Goal: Transaction & Acquisition: Purchase product/service

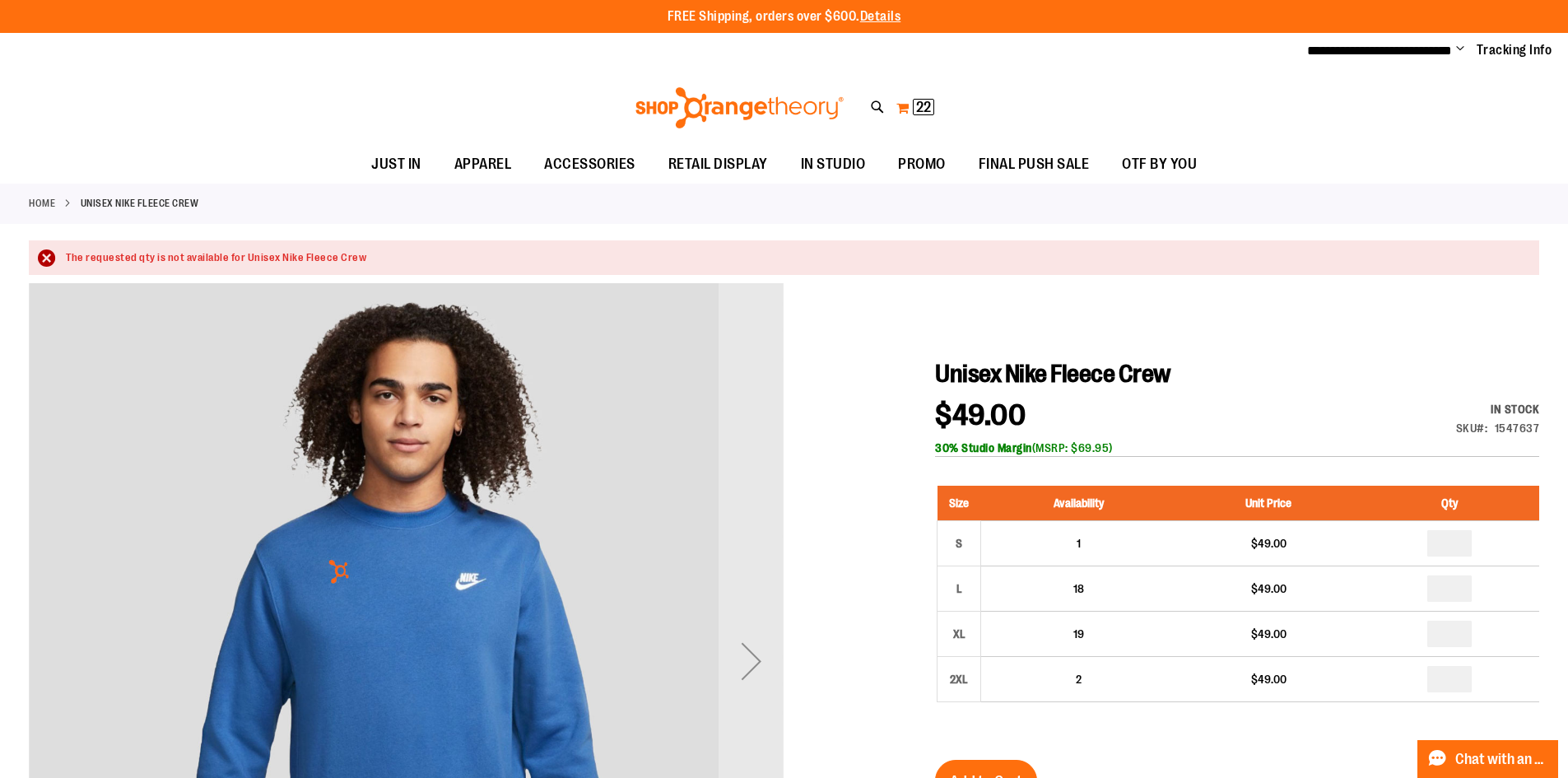
click at [925, 103] on span "22" at bounding box center [923, 106] width 15 height 17
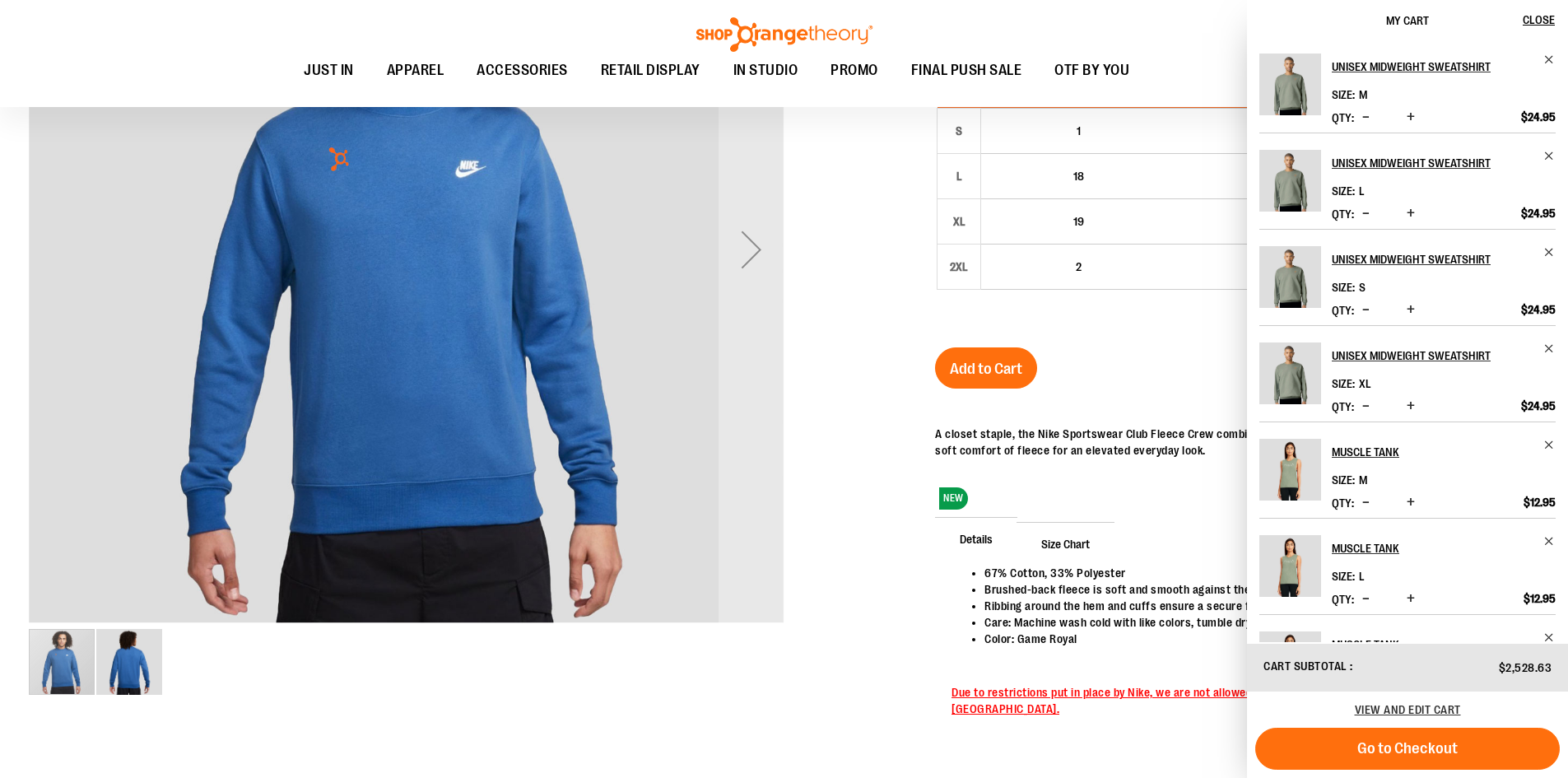
click at [1161, 370] on div "Unisex Nike Fleece Crew $49.00 In stock Only %1 left SKU 1547637 30% Studio Mar…" at bounding box center [1237, 354] width 604 height 816
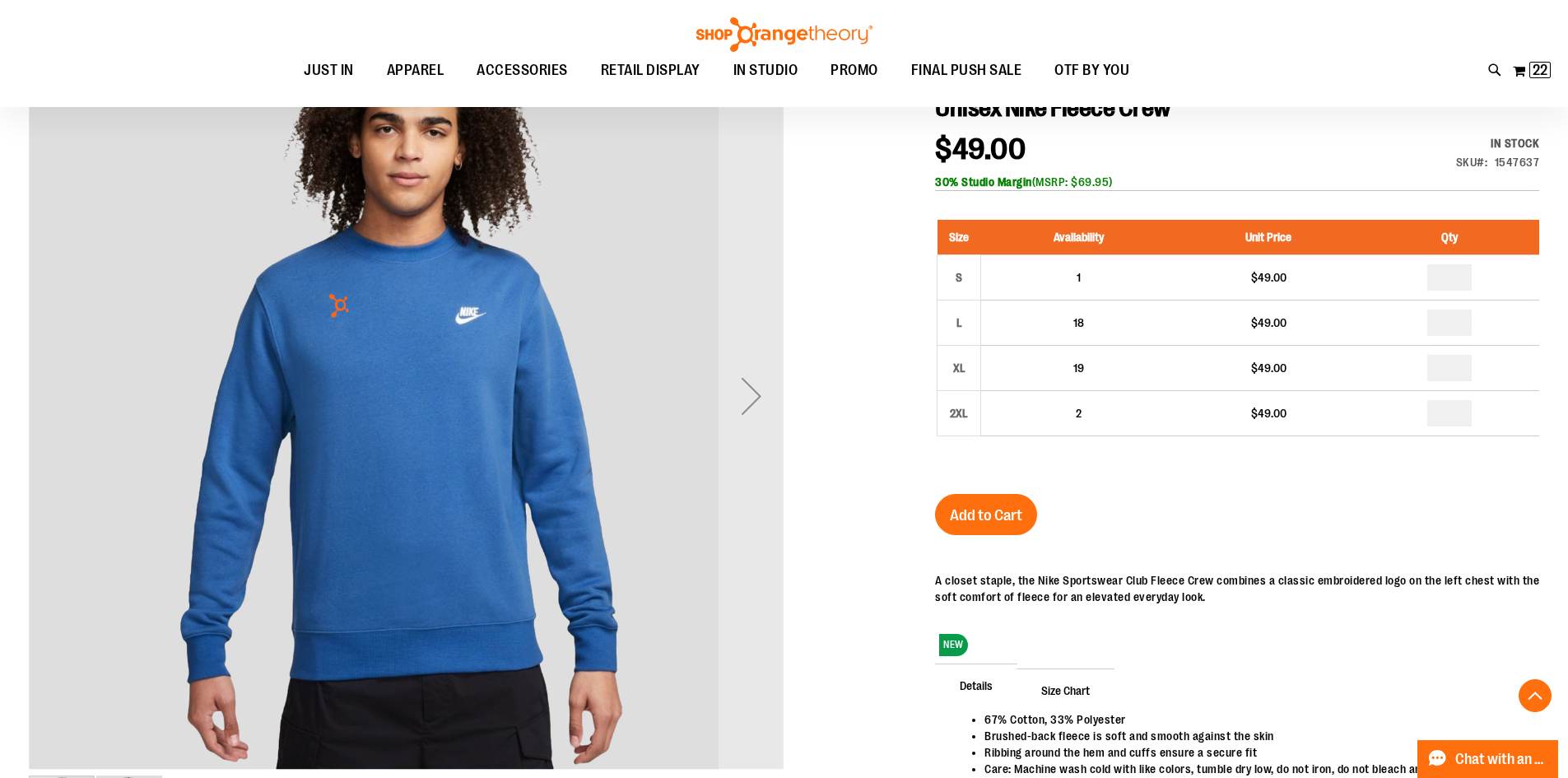
scroll to position [246, 0]
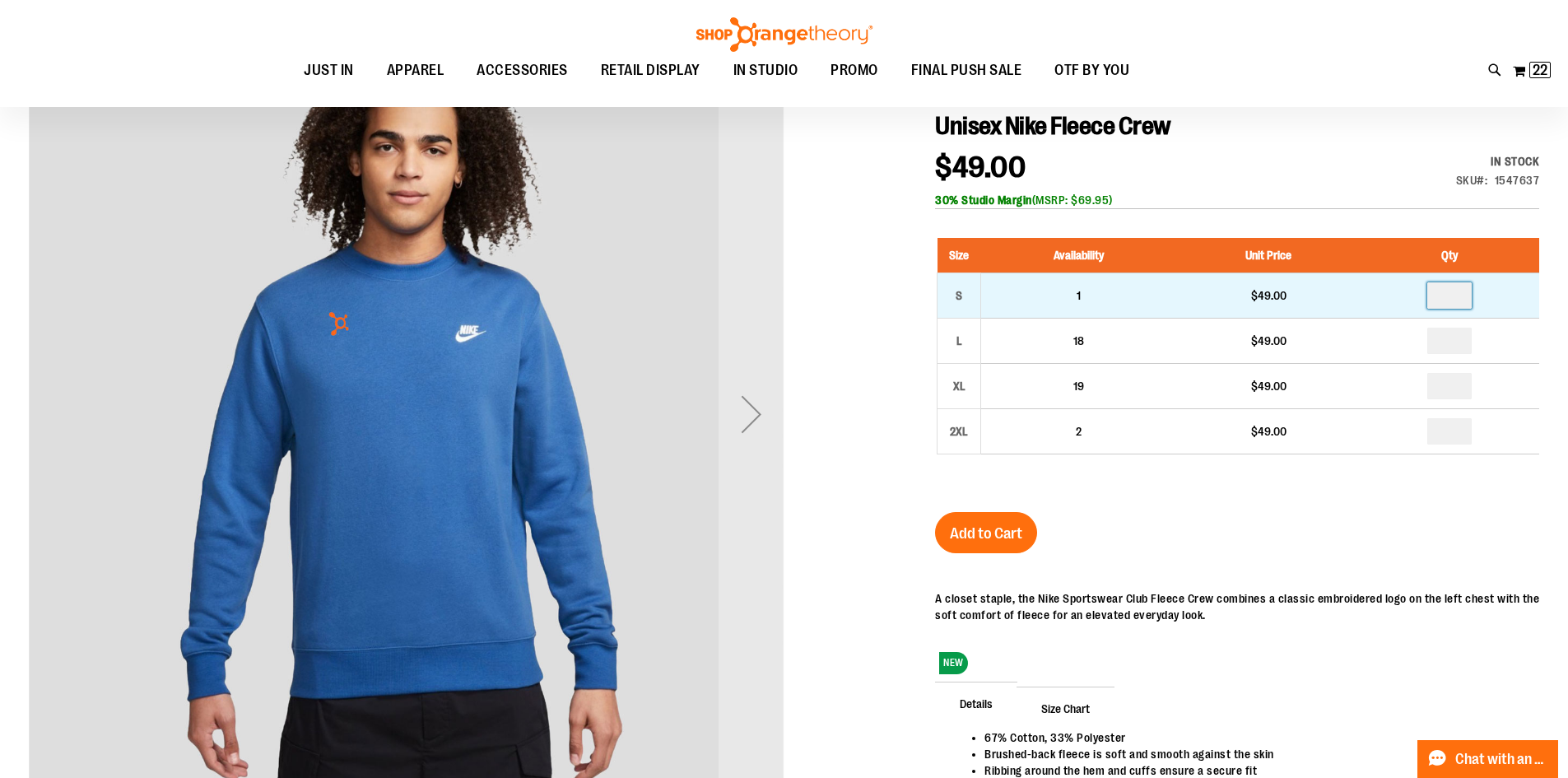
drag, startPoint x: 1442, startPoint y: 304, endPoint x: 1464, endPoint y: 304, distance: 22.0
click at [1464, 304] on input "number" at bounding box center [1449, 295] width 45 height 26
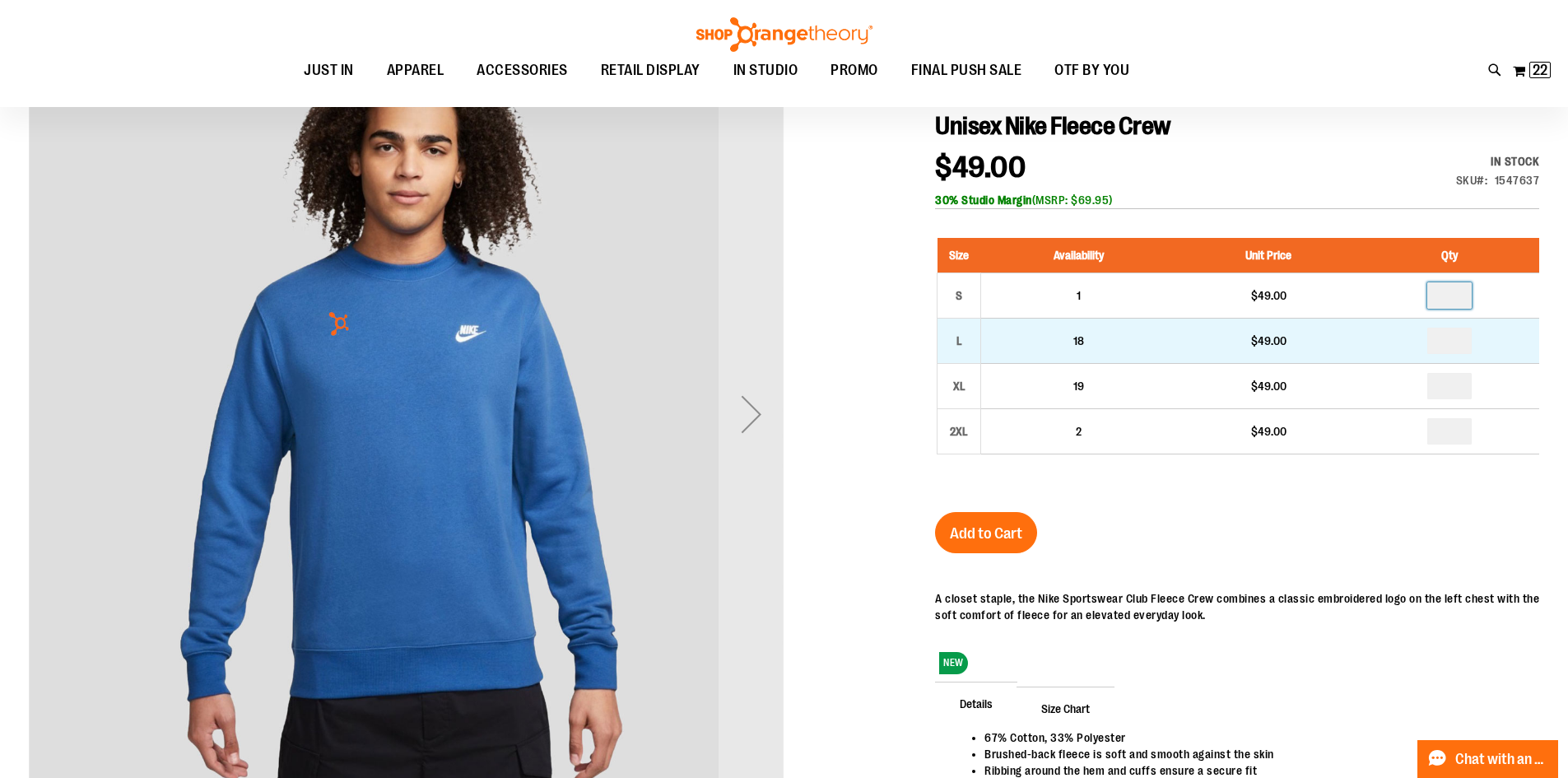
type input "*"
drag, startPoint x: 1453, startPoint y: 342, endPoint x: 1437, endPoint y: 343, distance: 16.0
type input "*"
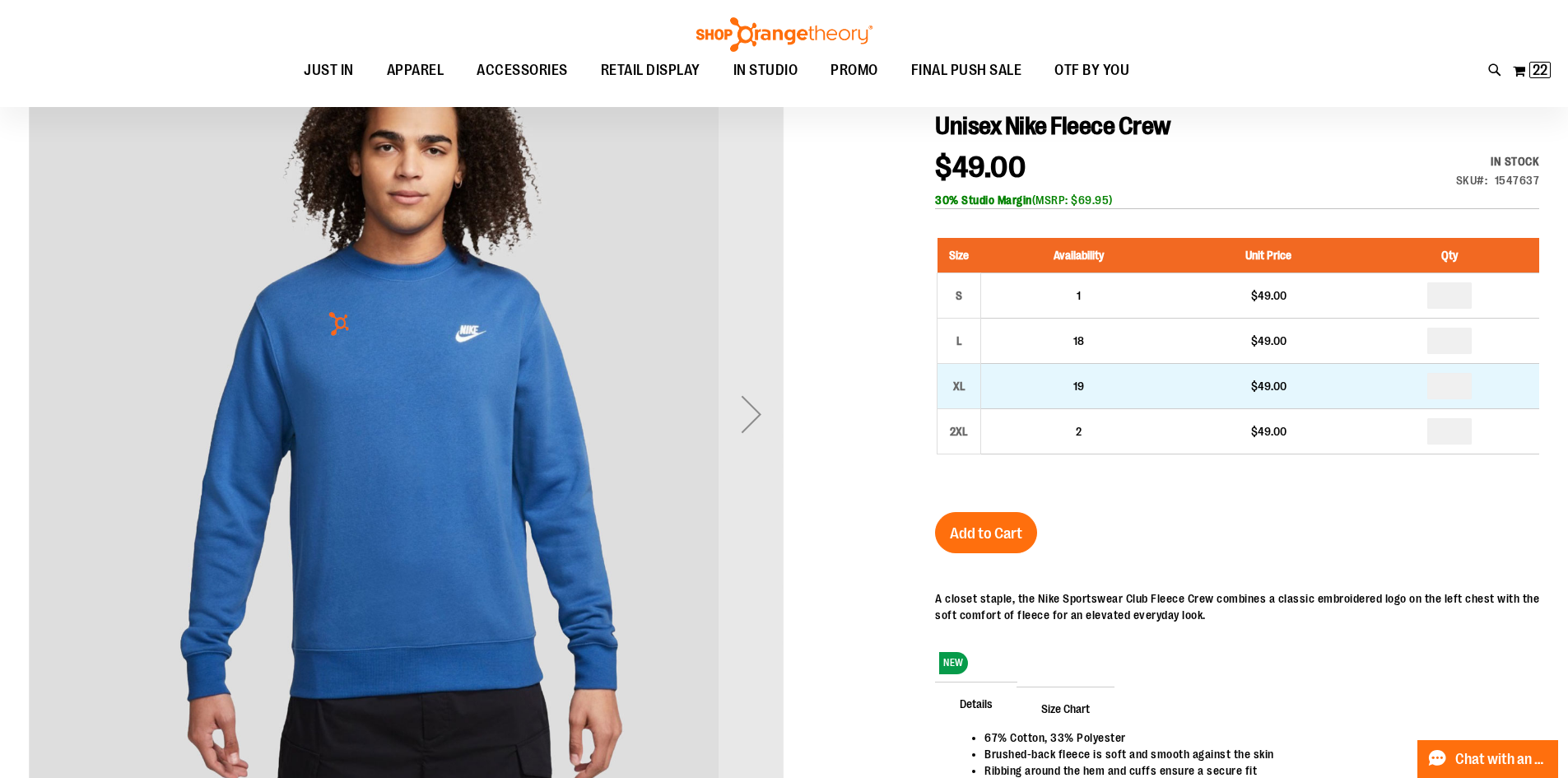
drag, startPoint x: 1459, startPoint y: 381, endPoint x: 1426, endPoint y: 382, distance: 33.0
type input "*"
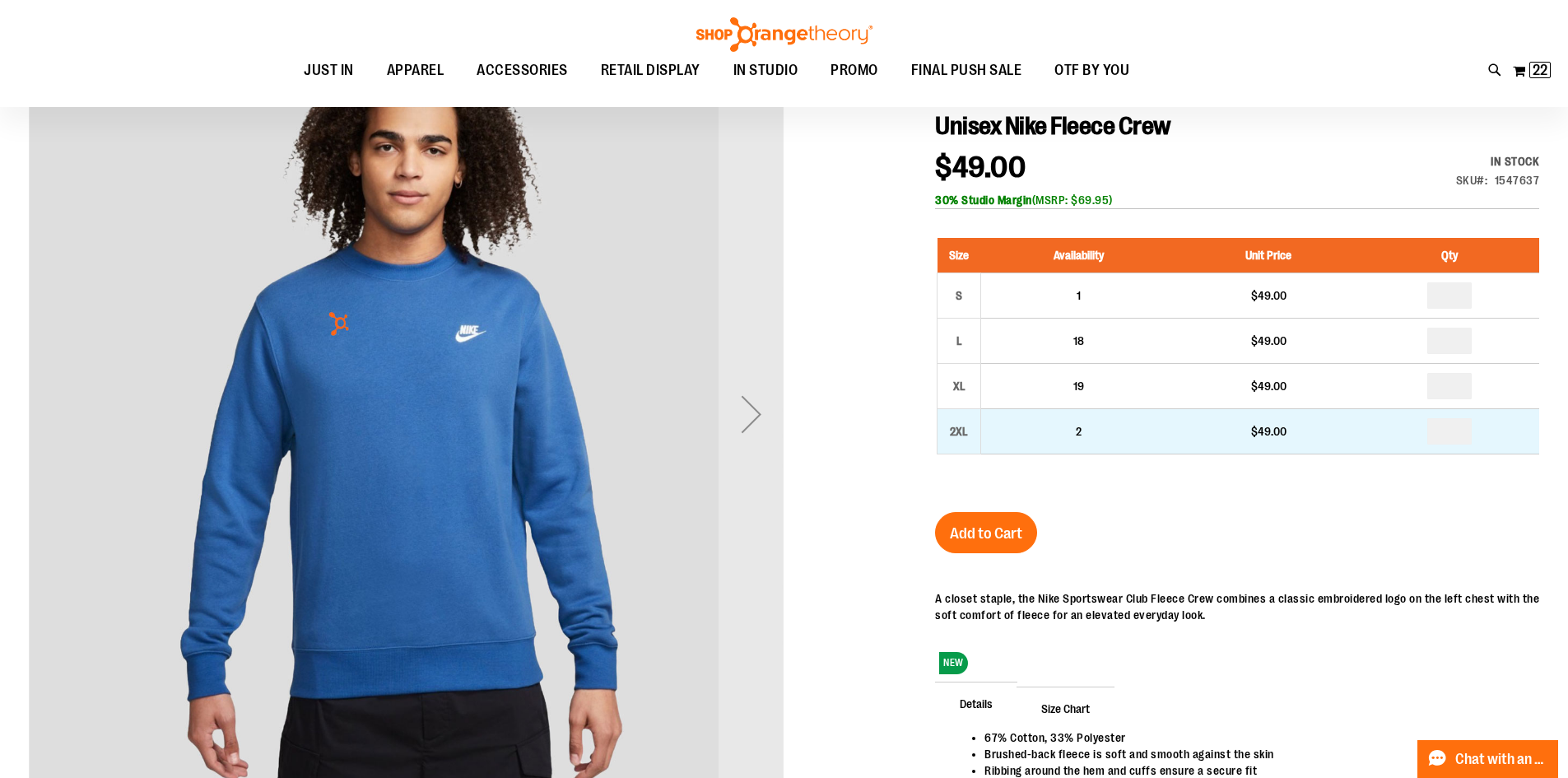
drag, startPoint x: 1464, startPoint y: 427, endPoint x: 1432, endPoint y: 430, distance: 32.1
type input "*"
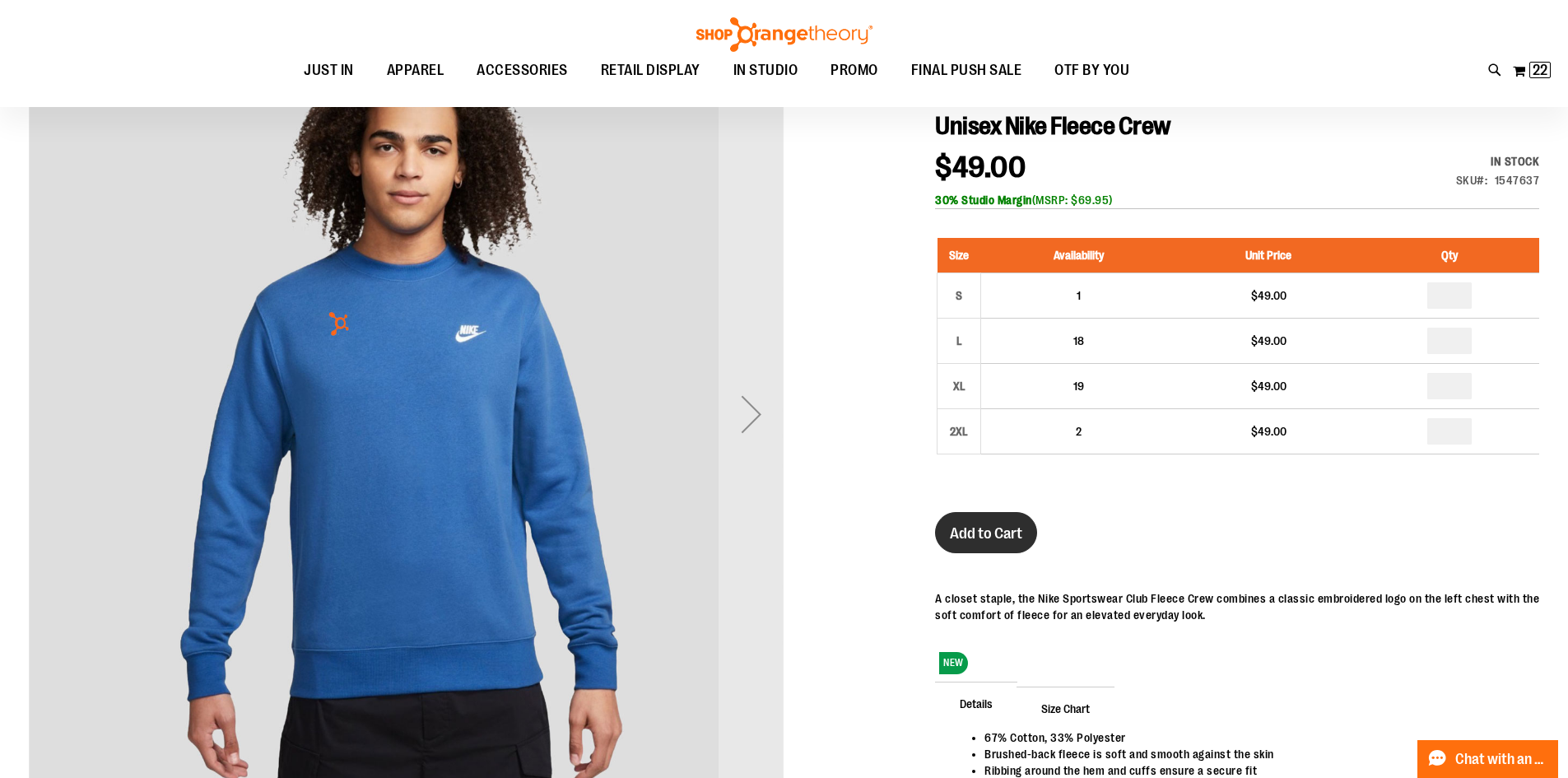
click at [978, 526] on span "Add to Cart" at bounding box center [986, 533] width 72 height 19
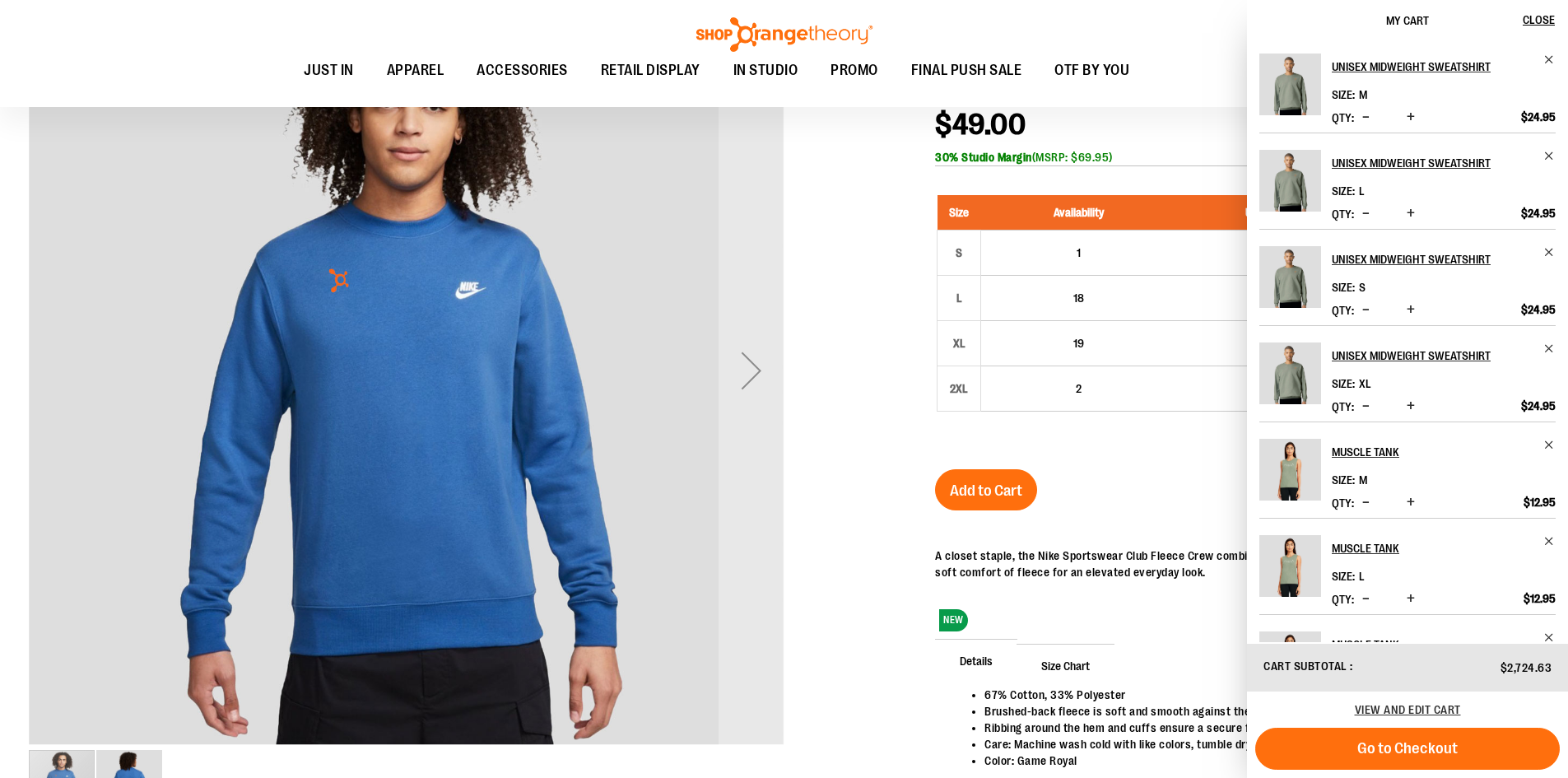
scroll to position [0, 0]
click at [942, 460] on div "Unisex Nike Fleece Crew $49.00 In stock Only %1 left SKU 1547637 30% Studio Mar…" at bounding box center [1237, 476] width 604 height 816
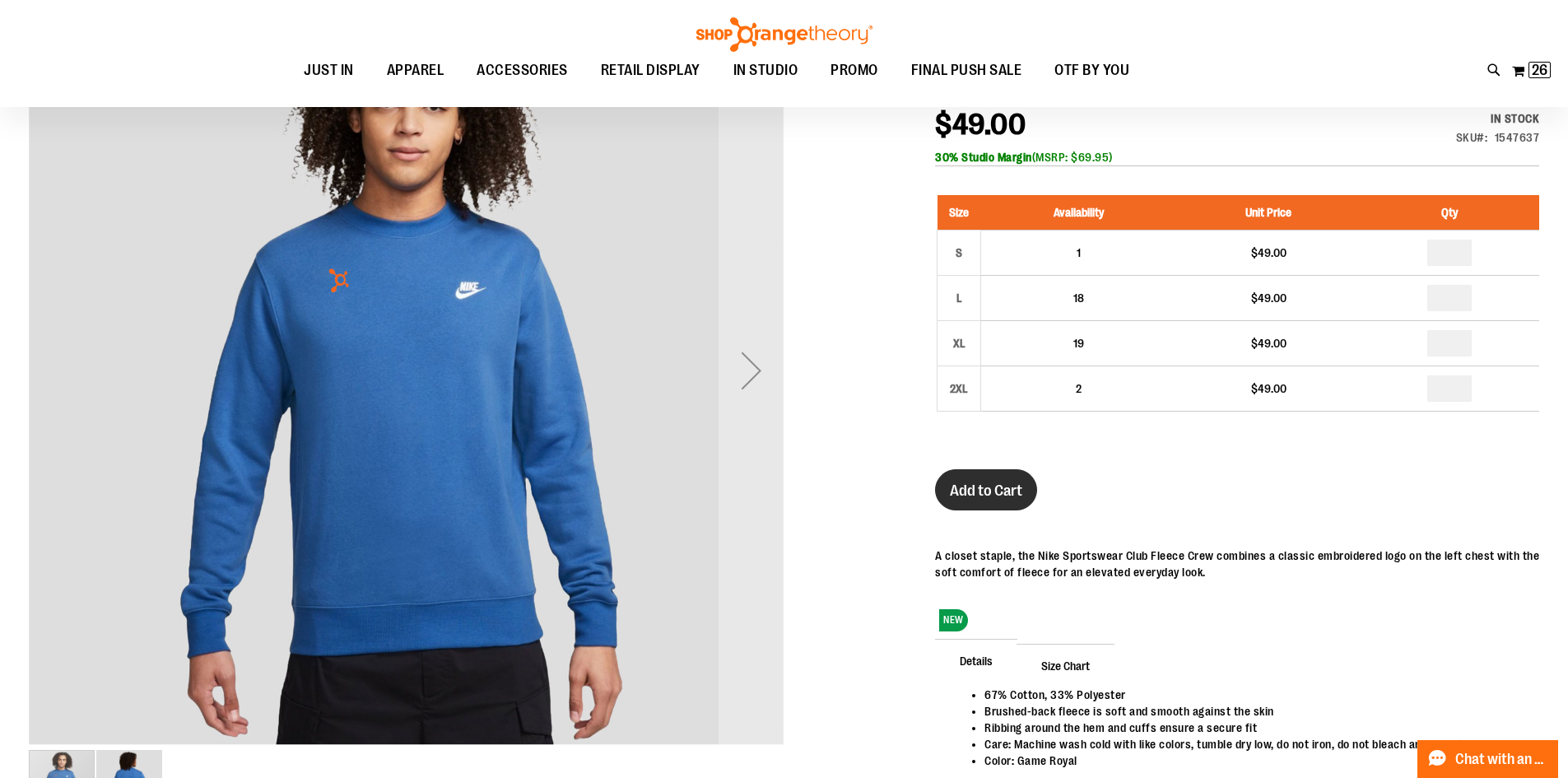
click at [970, 502] on button "Add to Cart" at bounding box center [986, 490] width 102 height 41
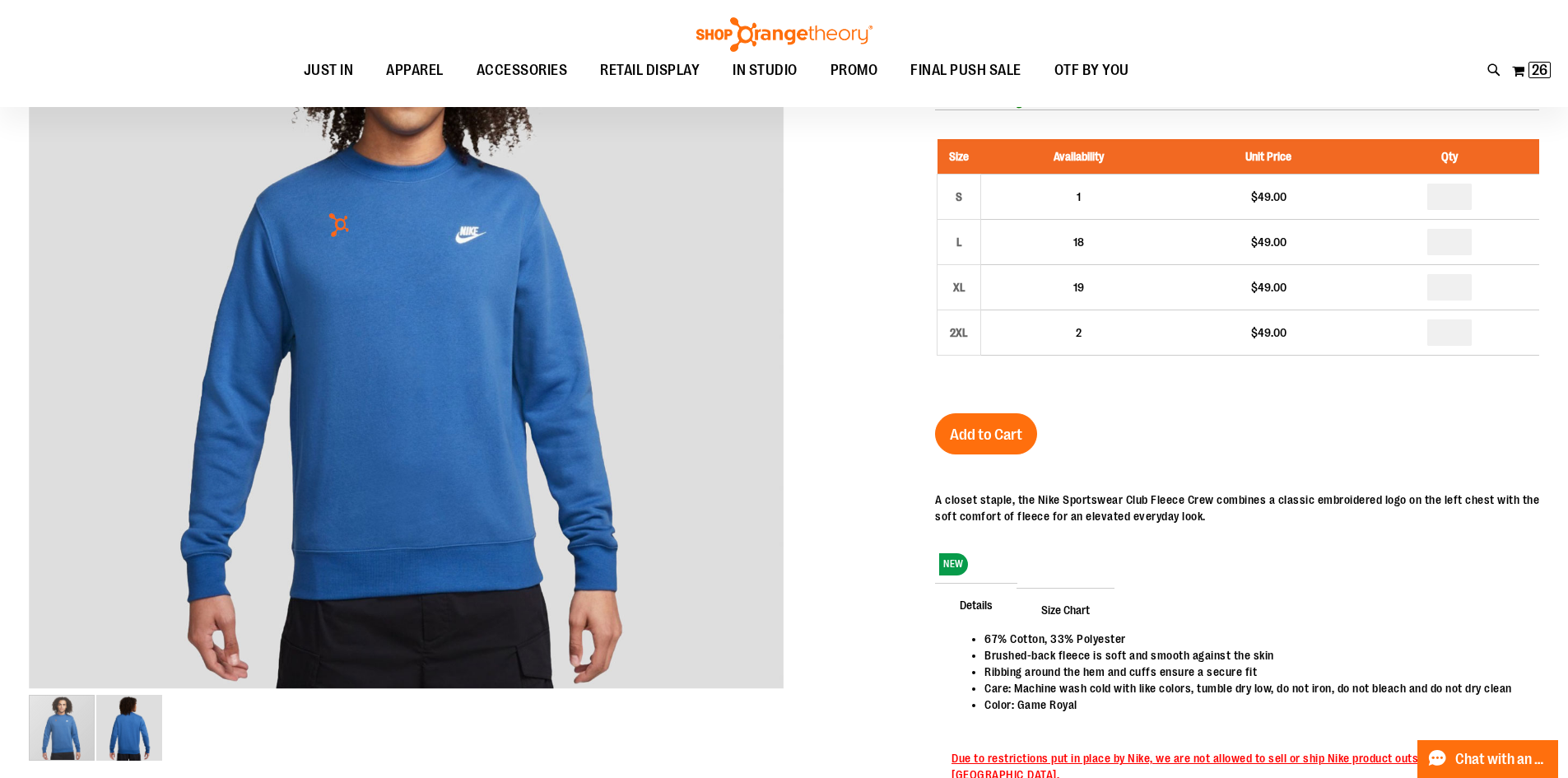
scroll to position [164, 0]
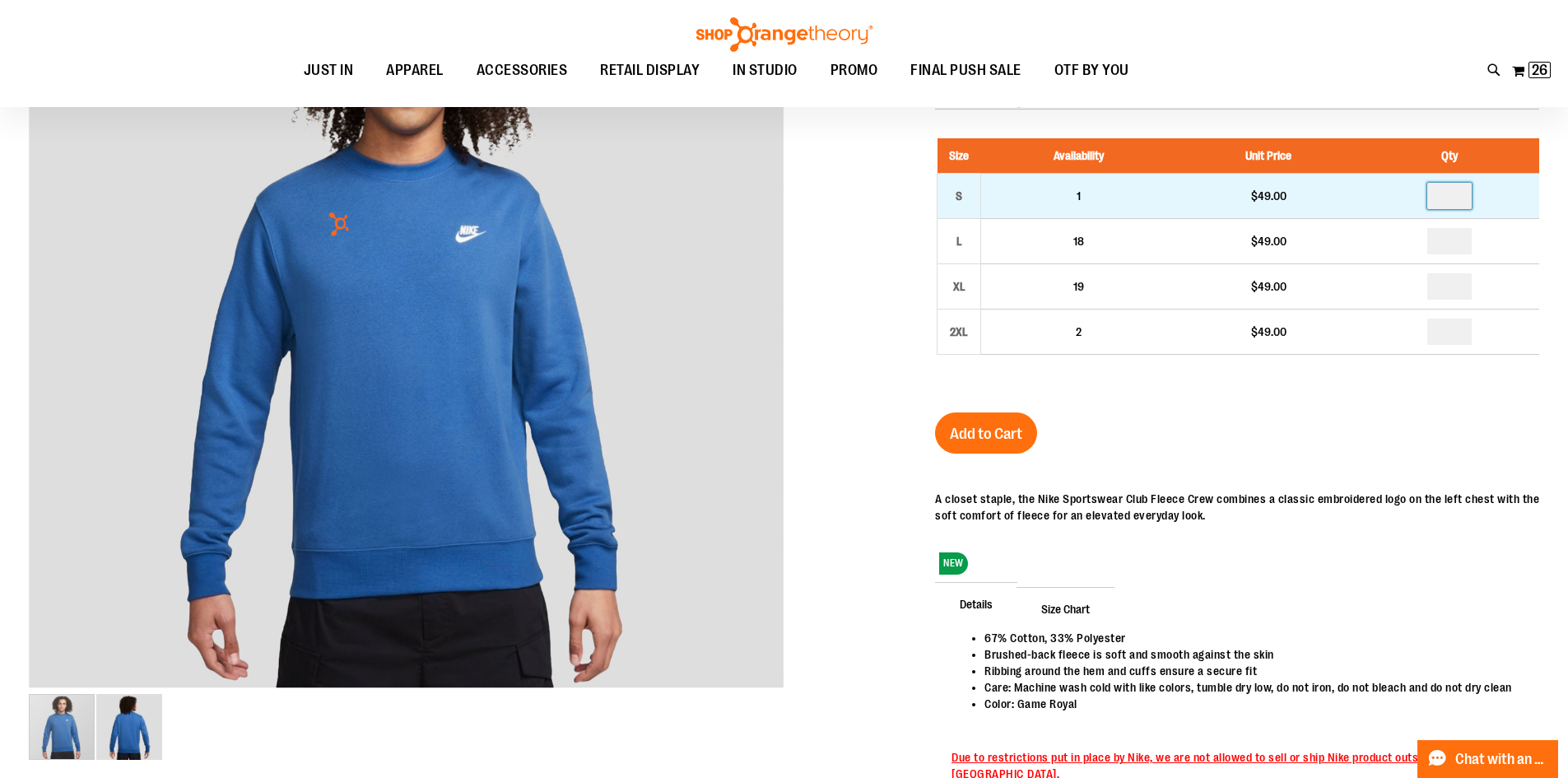
drag, startPoint x: 1464, startPoint y: 200, endPoint x: 1429, endPoint y: 200, distance: 35.0
click at [1429, 200] on input "number" at bounding box center [1449, 196] width 45 height 26
type input "*"
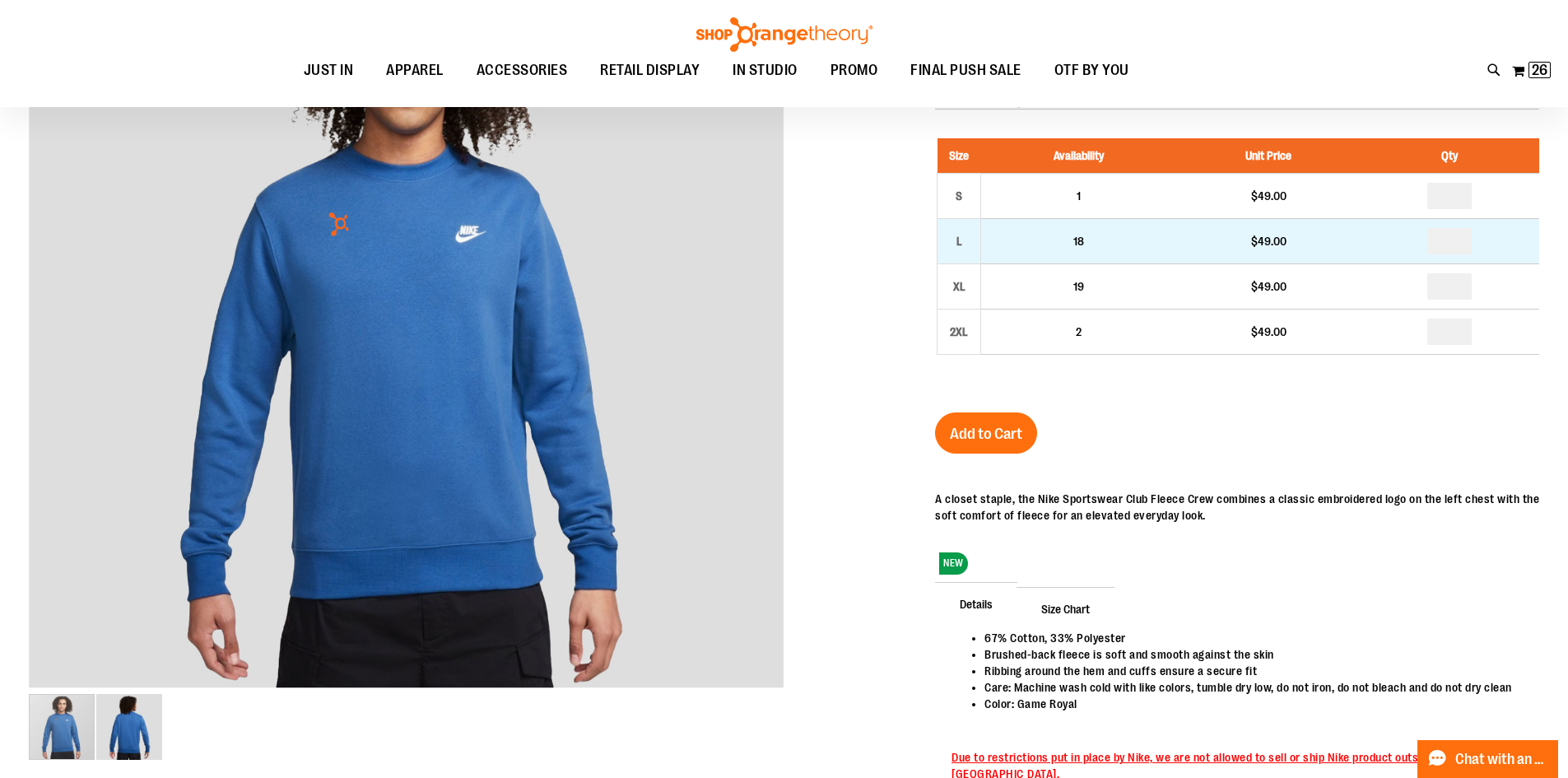
drag, startPoint x: 1464, startPoint y: 240, endPoint x: 1448, endPoint y: 243, distance: 16.3
type input "*"
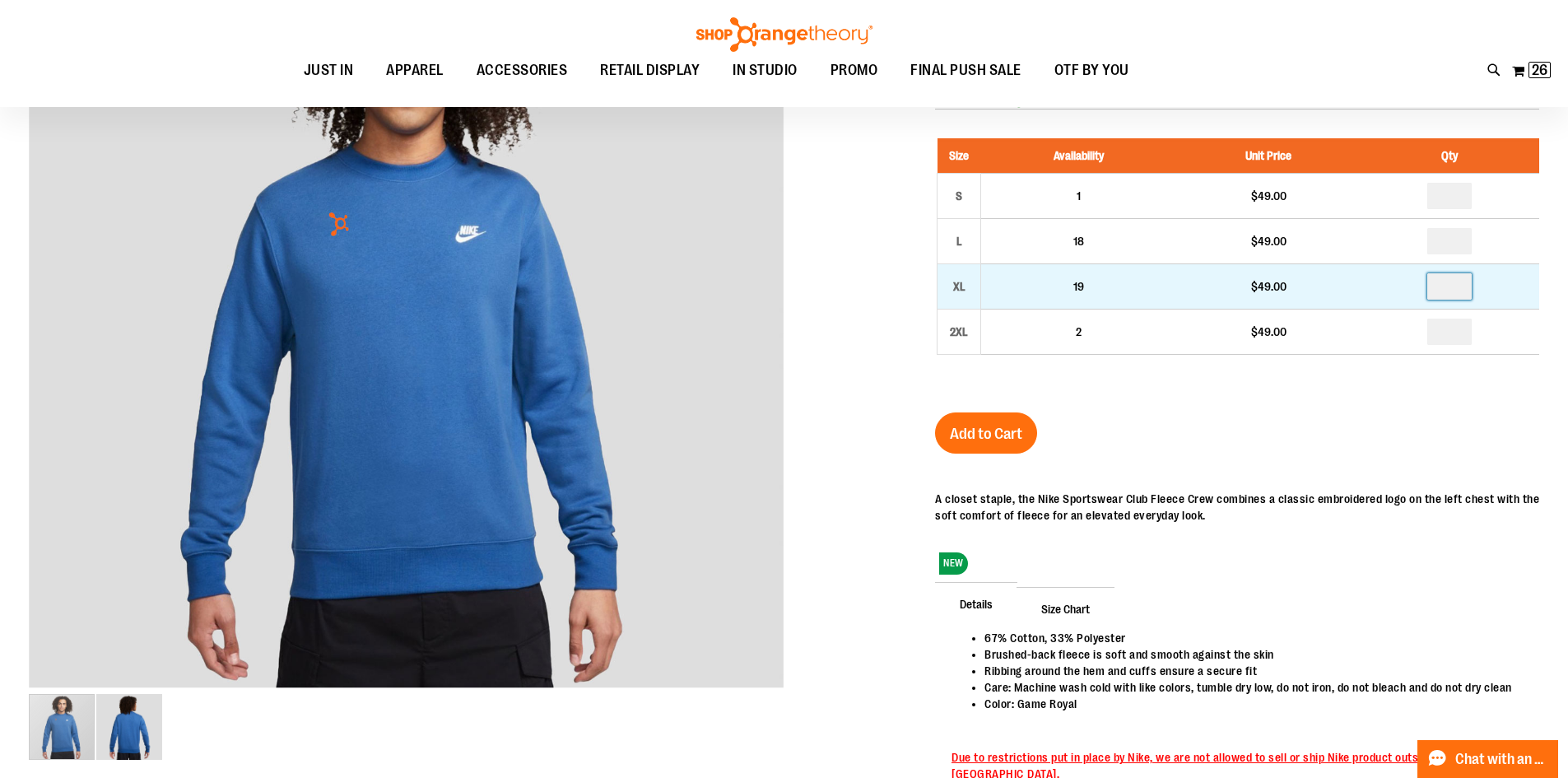
drag, startPoint x: 1457, startPoint y: 286, endPoint x: 1408, endPoint y: 291, distance: 49.3
type input "*"
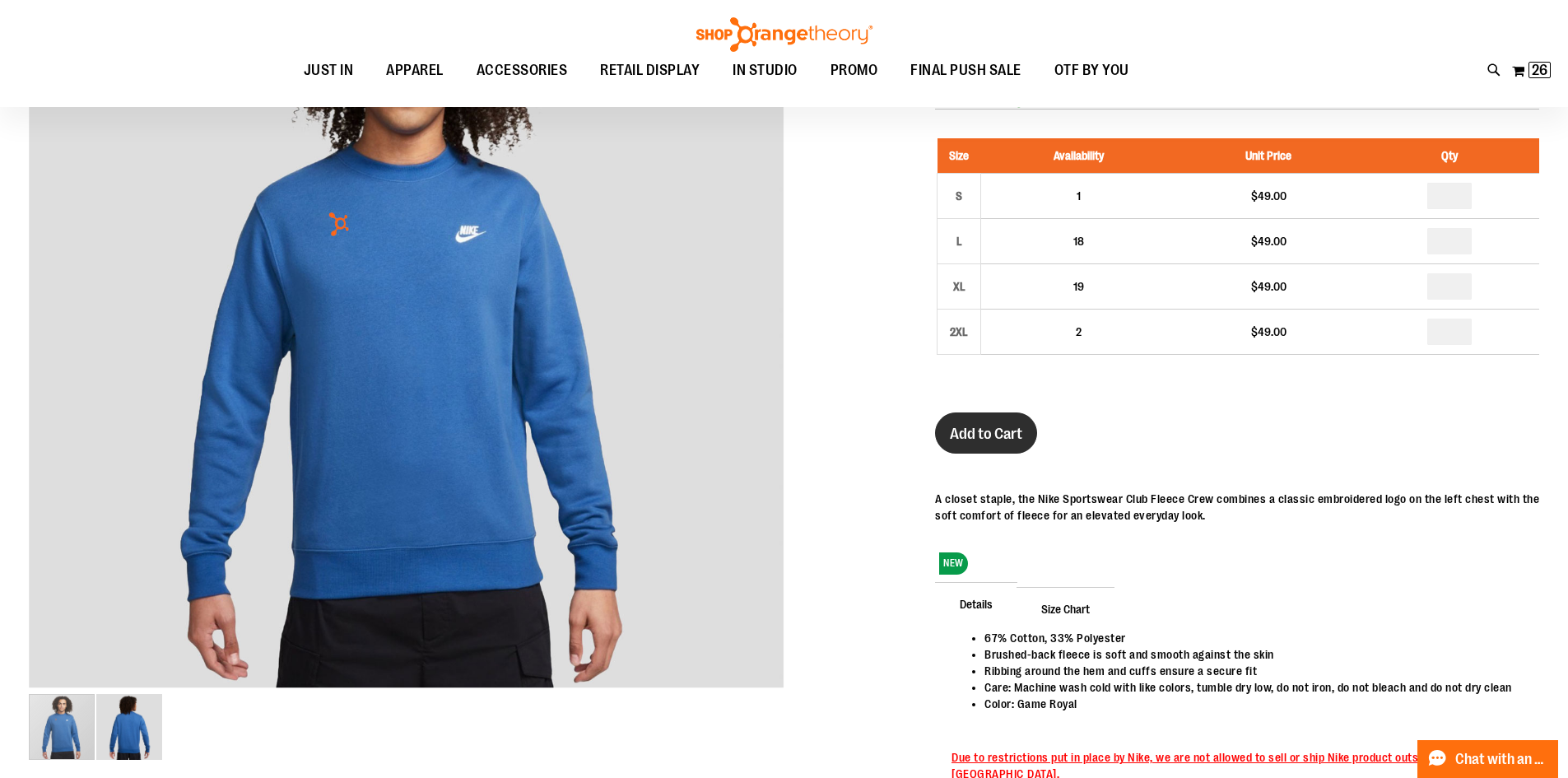
click at [1017, 434] on span "Add to Cart" at bounding box center [986, 433] width 72 height 19
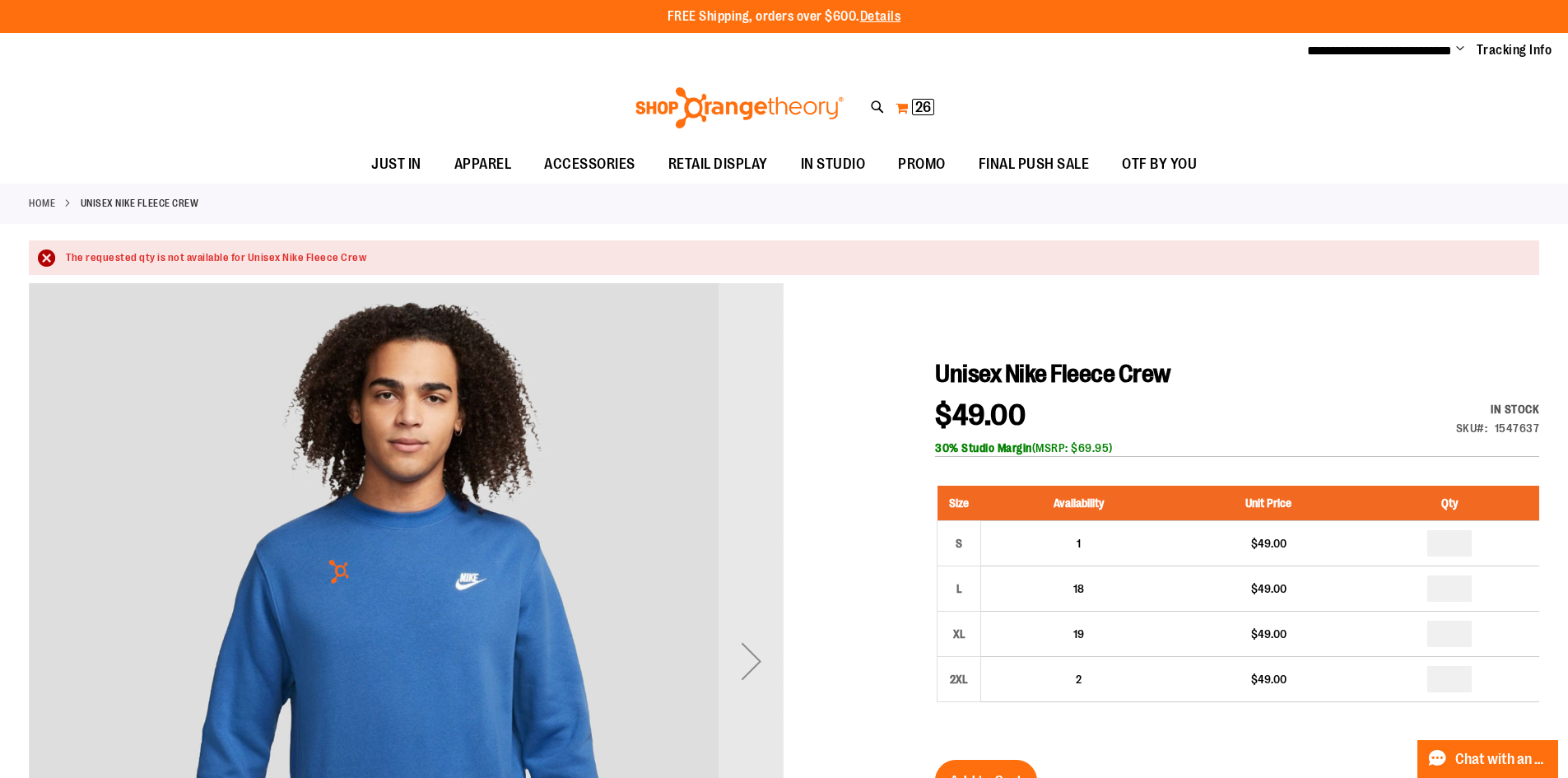
click at [920, 106] on span "26" at bounding box center [923, 106] width 16 height 17
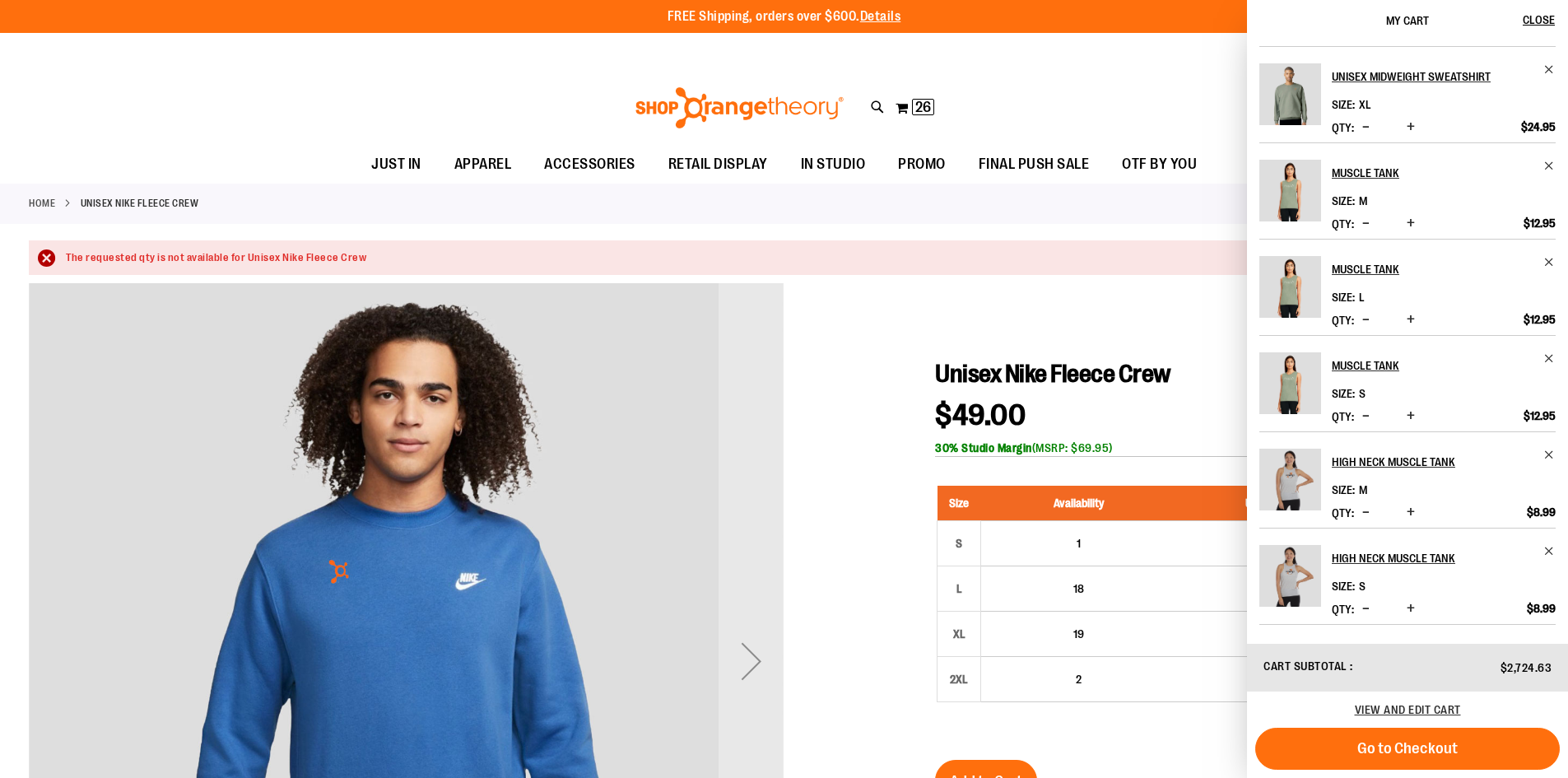
scroll to position [285, 0]
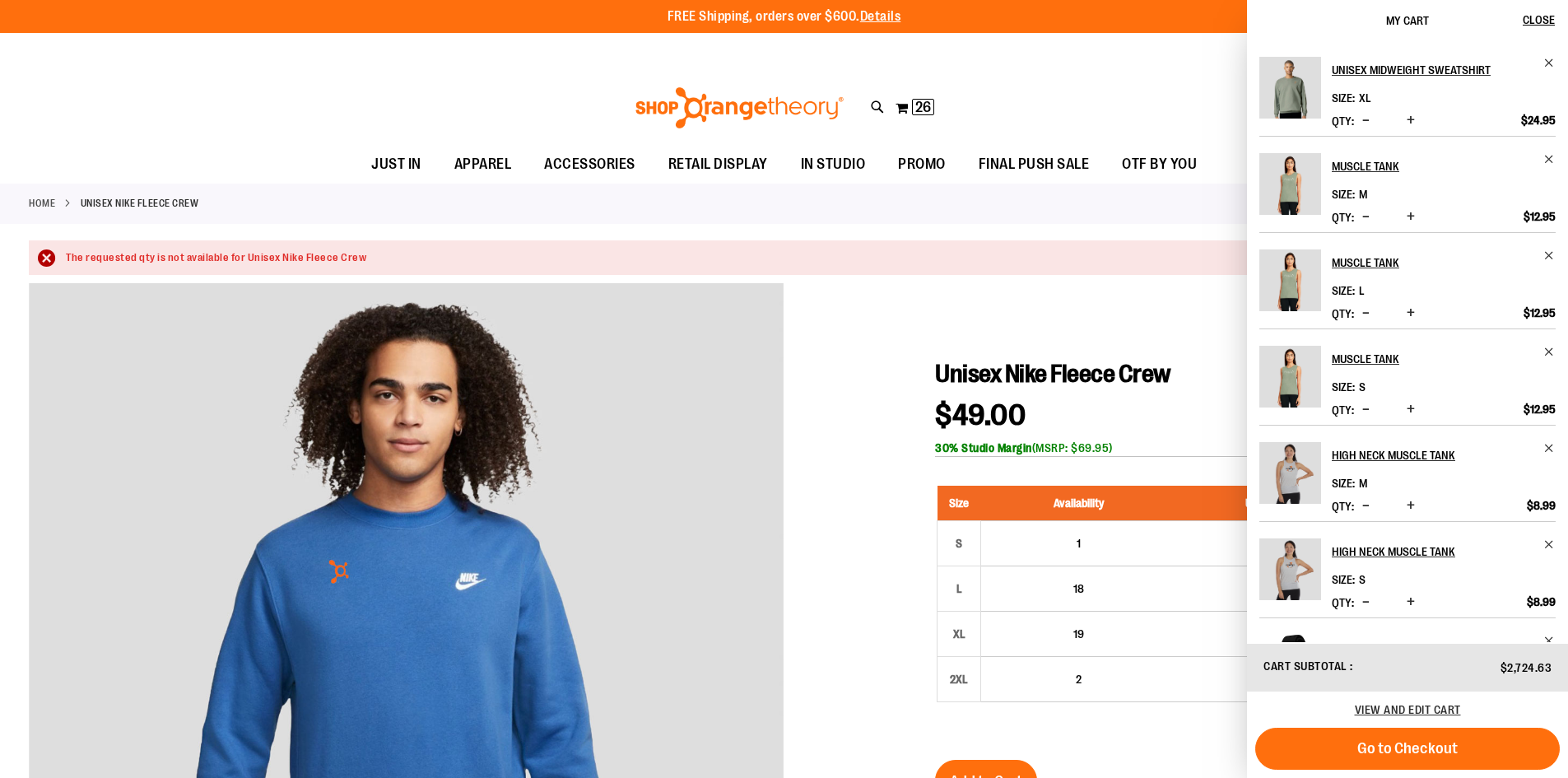
click at [835, 324] on div at bounding box center [784, 729] width 1511 height 892
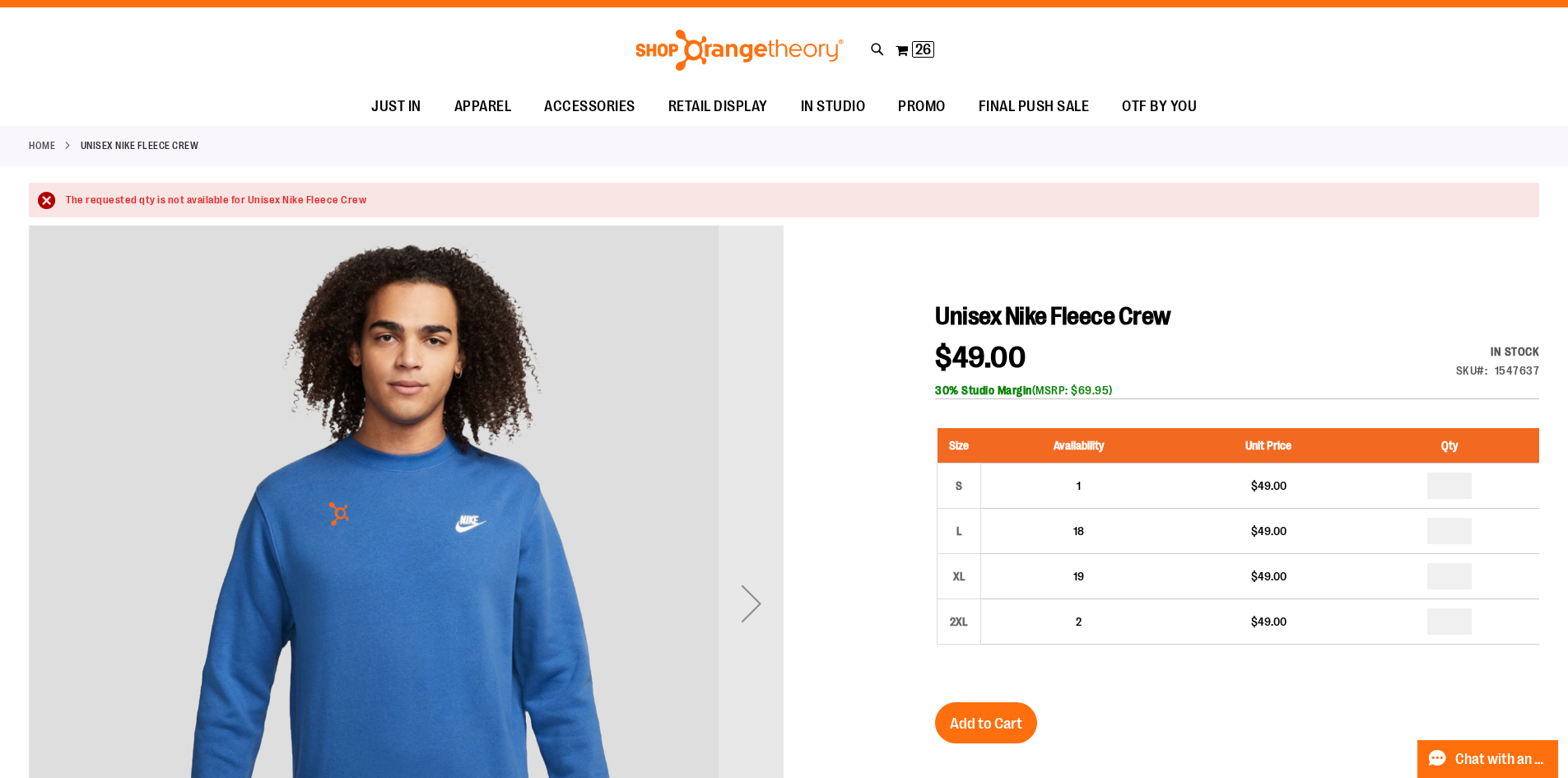
scroll to position [0, 0]
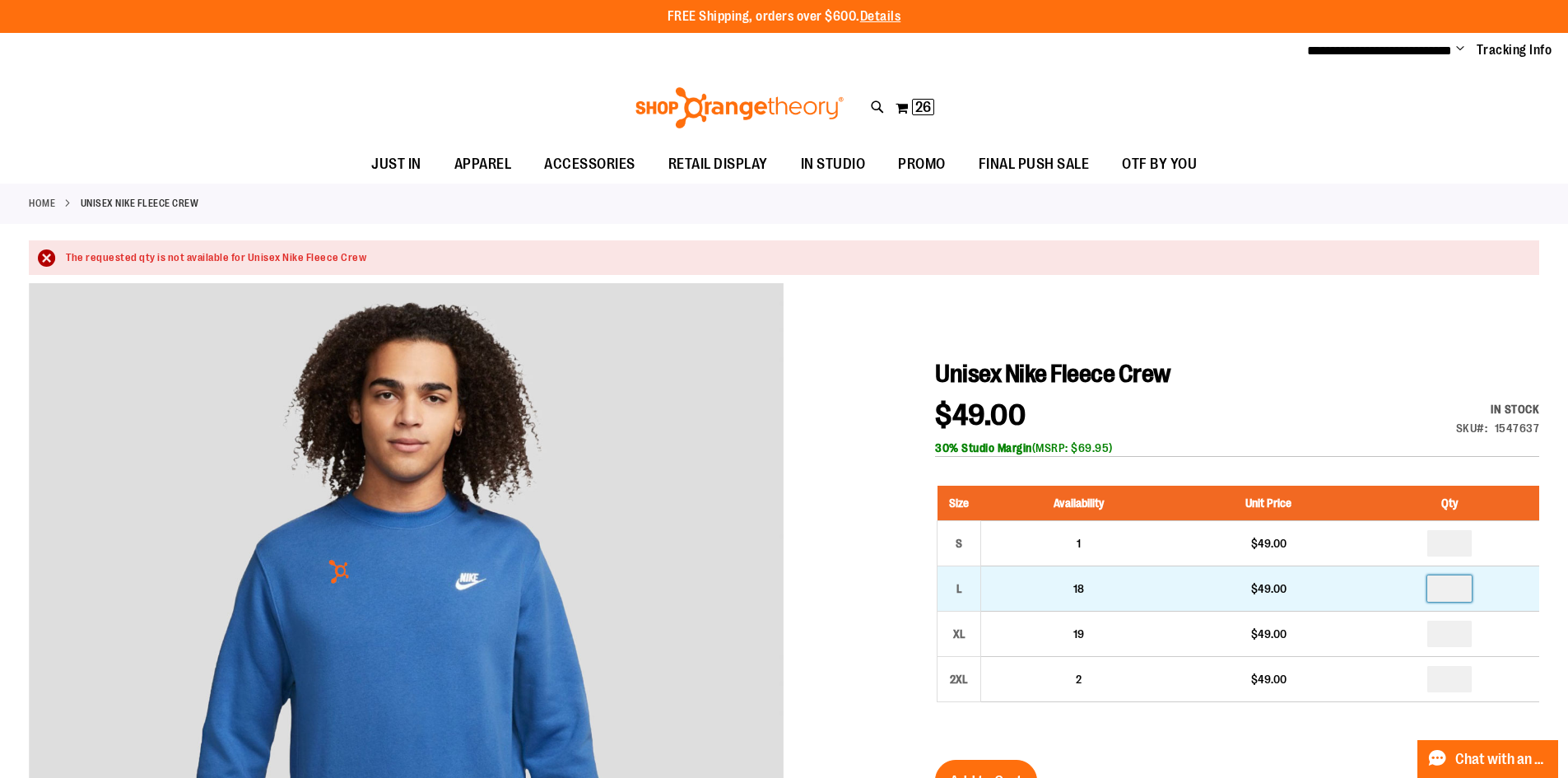
drag, startPoint x: 1461, startPoint y: 585, endPoint x: 1379, endPoint y: 574, distance: 82.7
click at [1379, 574] on td at bounding box center [1449, 588] width 178 height 45
type input "*"
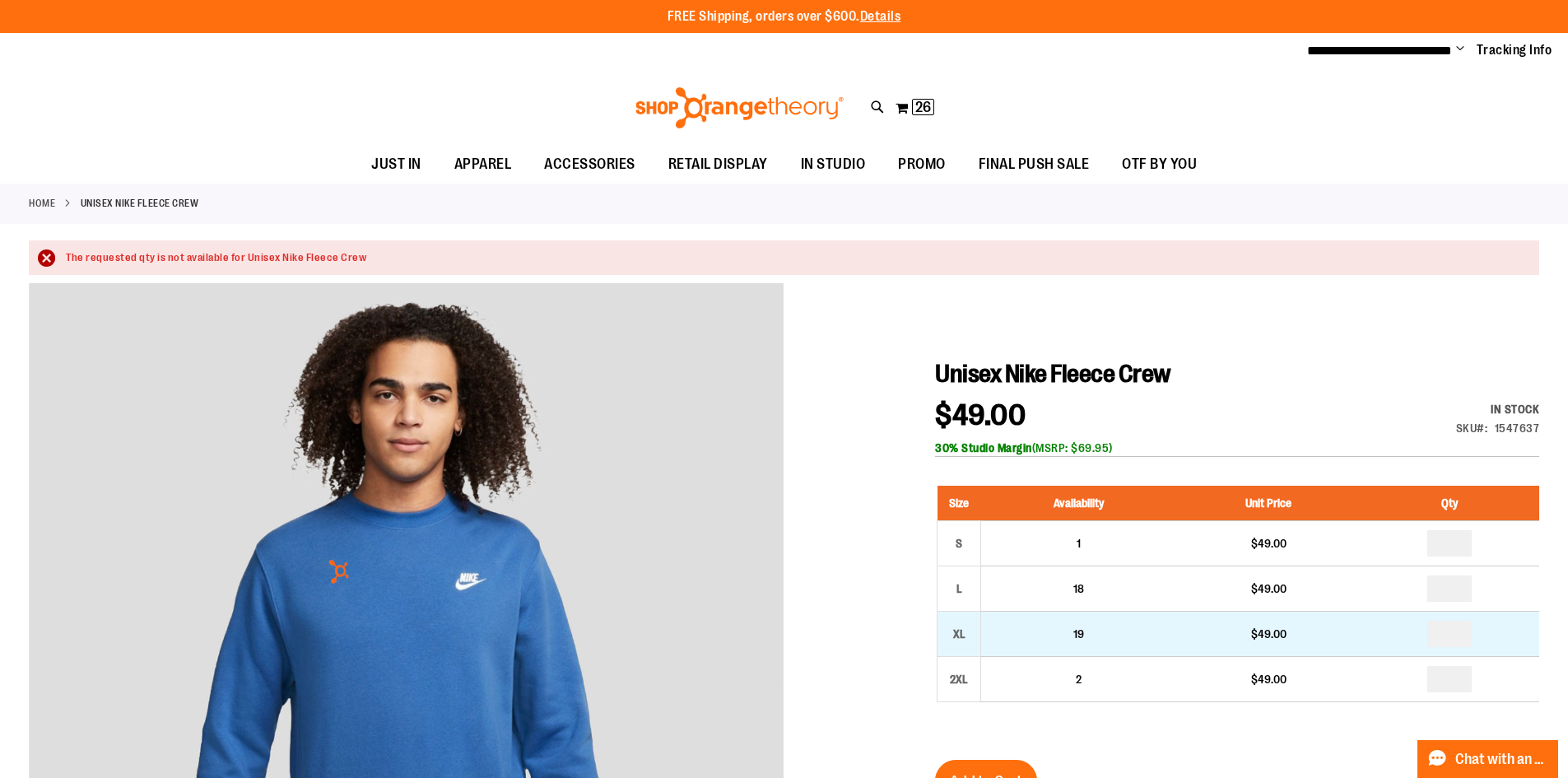
drag, startPoint x: 1459, startPoint y: 644, endPoint x: 1404, endPoint y: 638, distance: 55.3
type input "*"
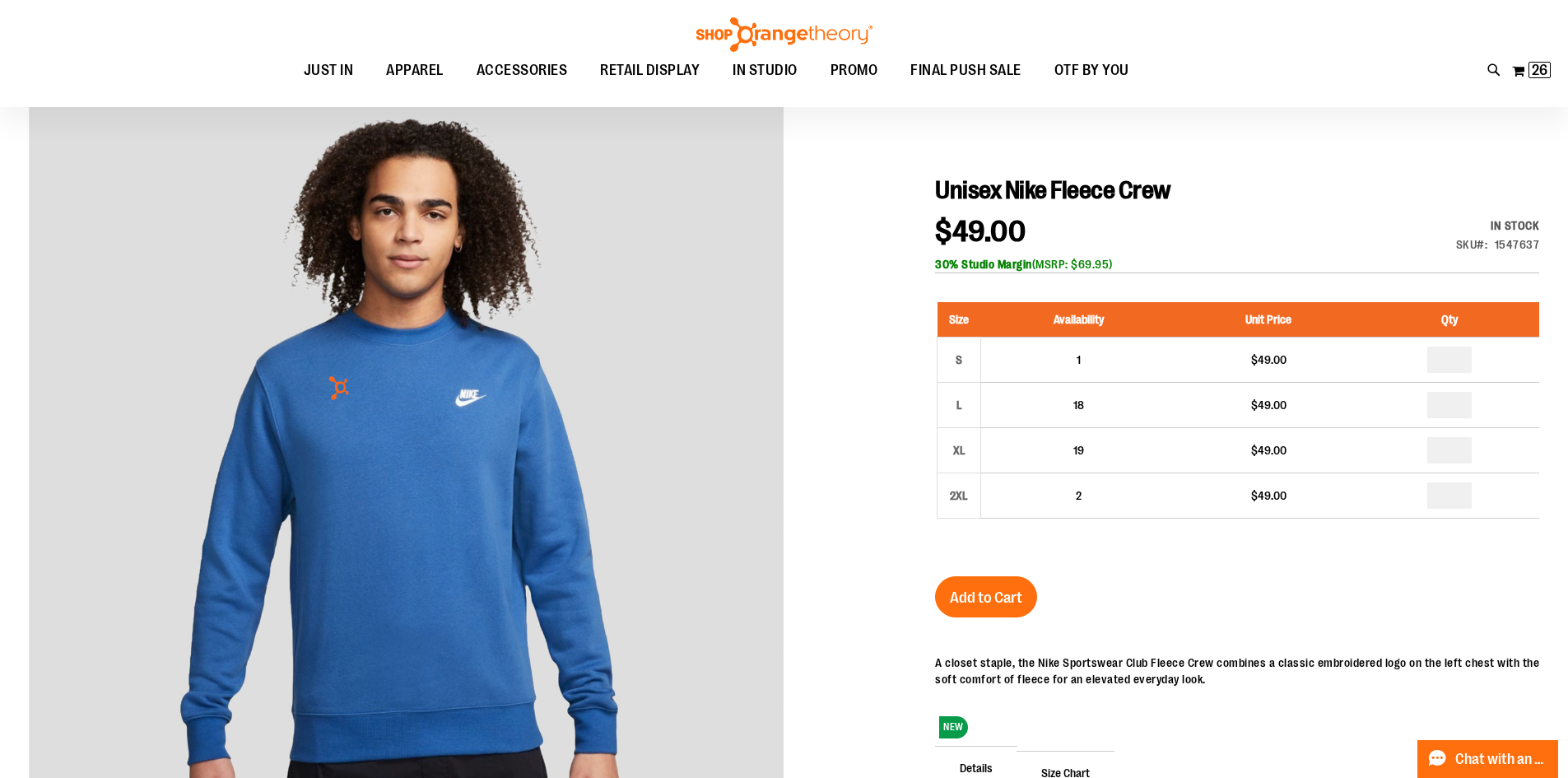
scroll to position [164, 0]
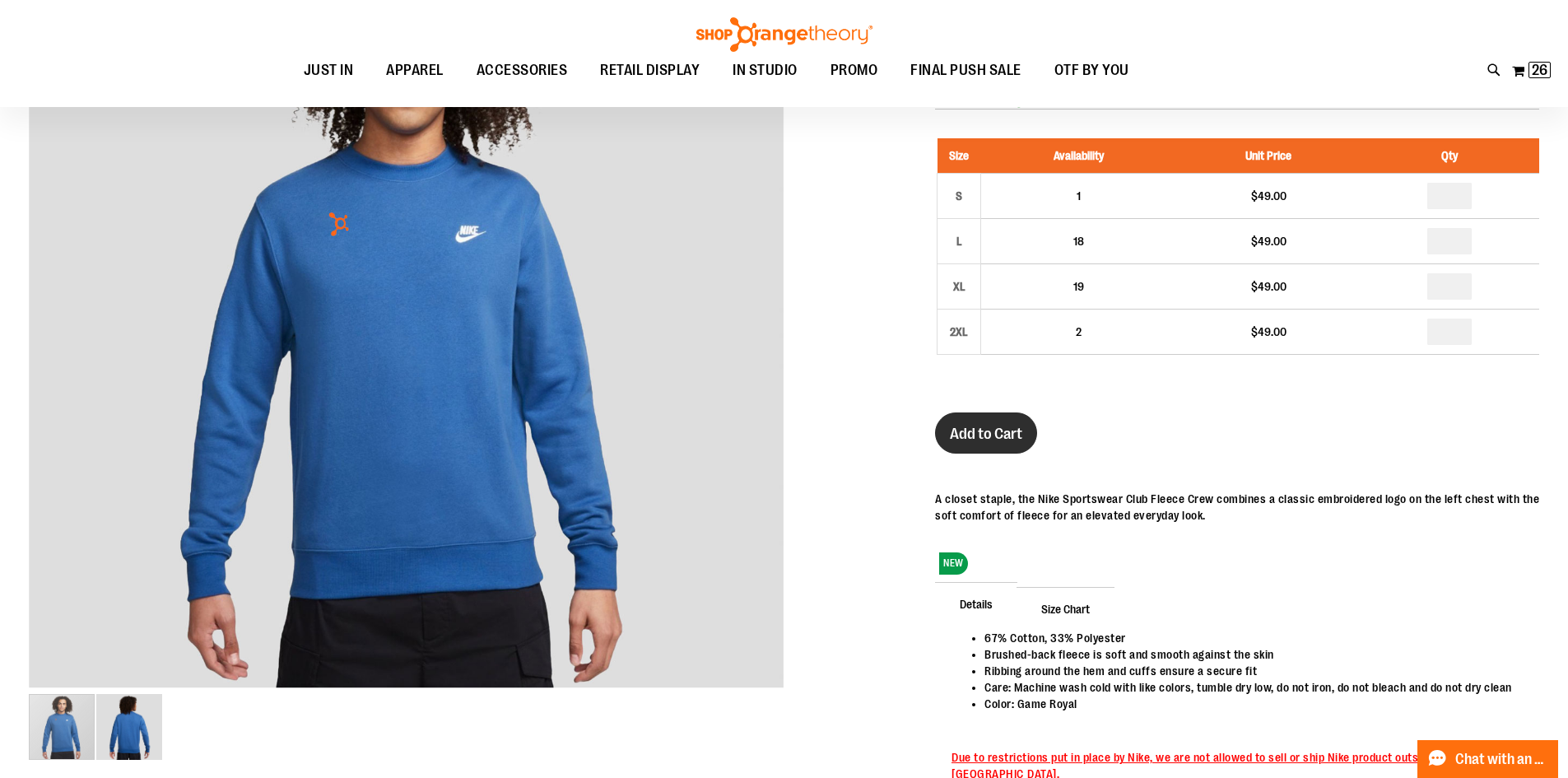
click at [958, 417] on button "Add to Cart" at bounding box center [986, 432] width 102 height 41
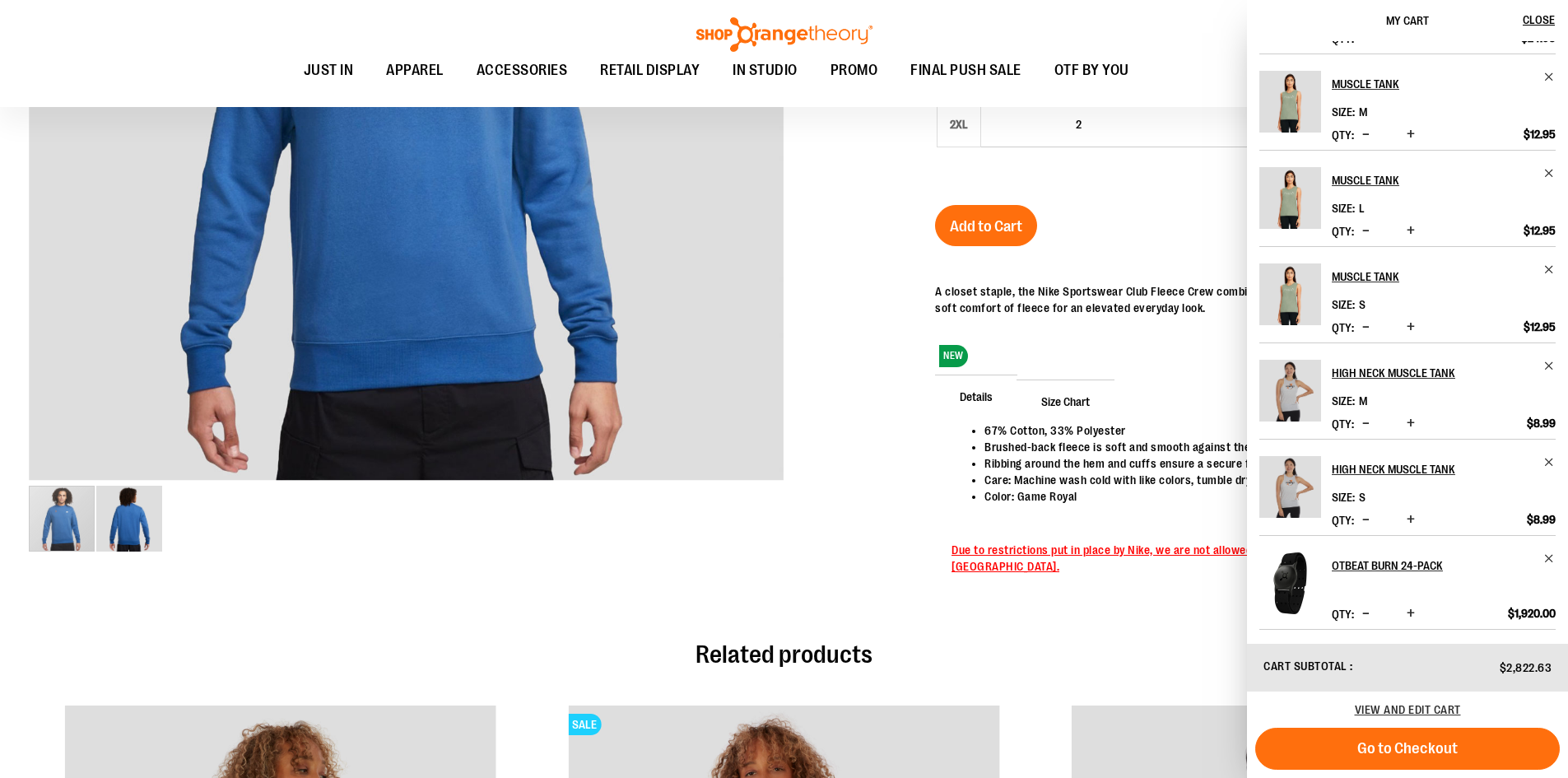
scroll to position [740, 0]
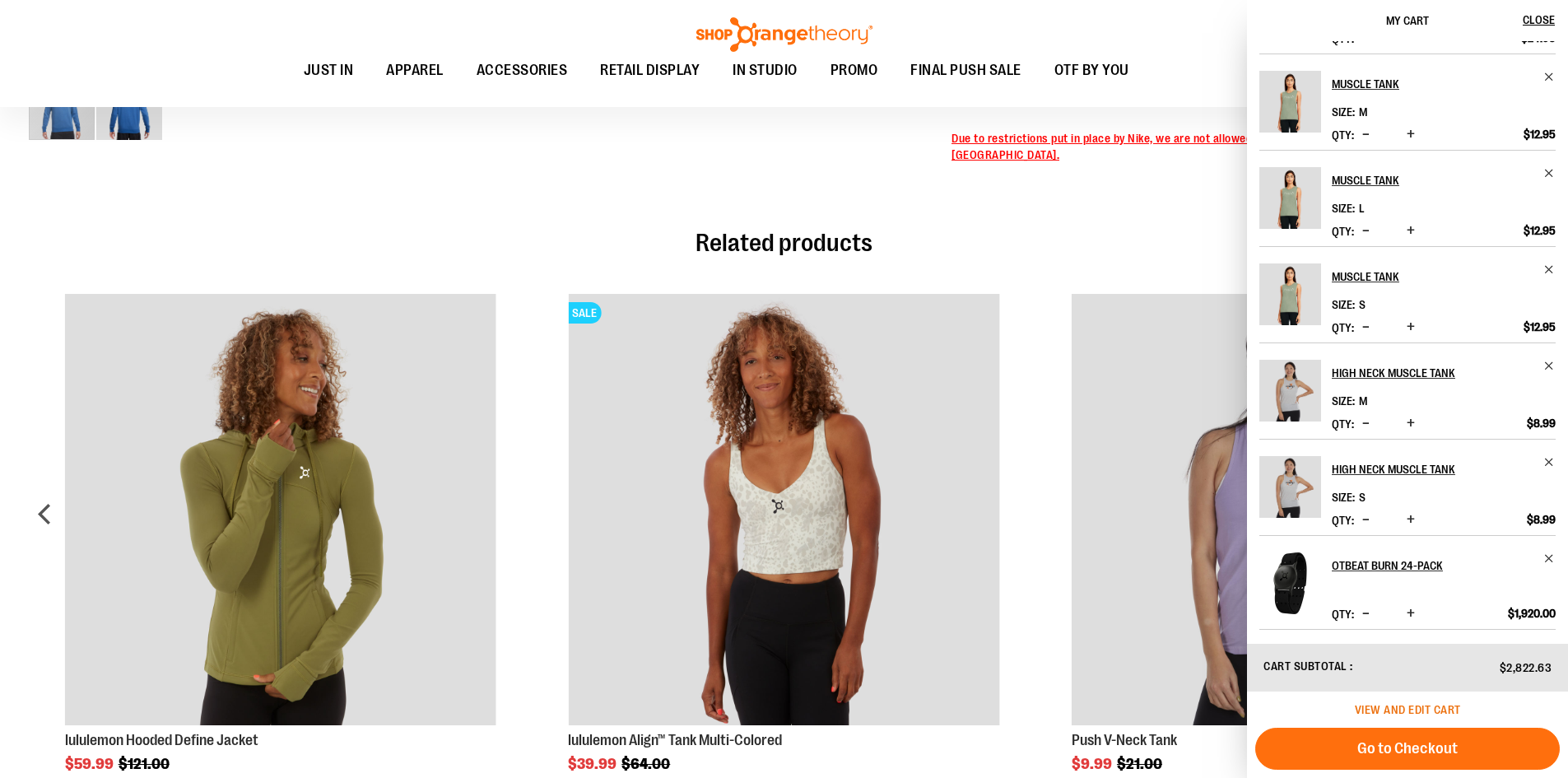
click at [1373, 706] on span "View and edit cart" at bounding box center [1407, 710] width 106 height 14
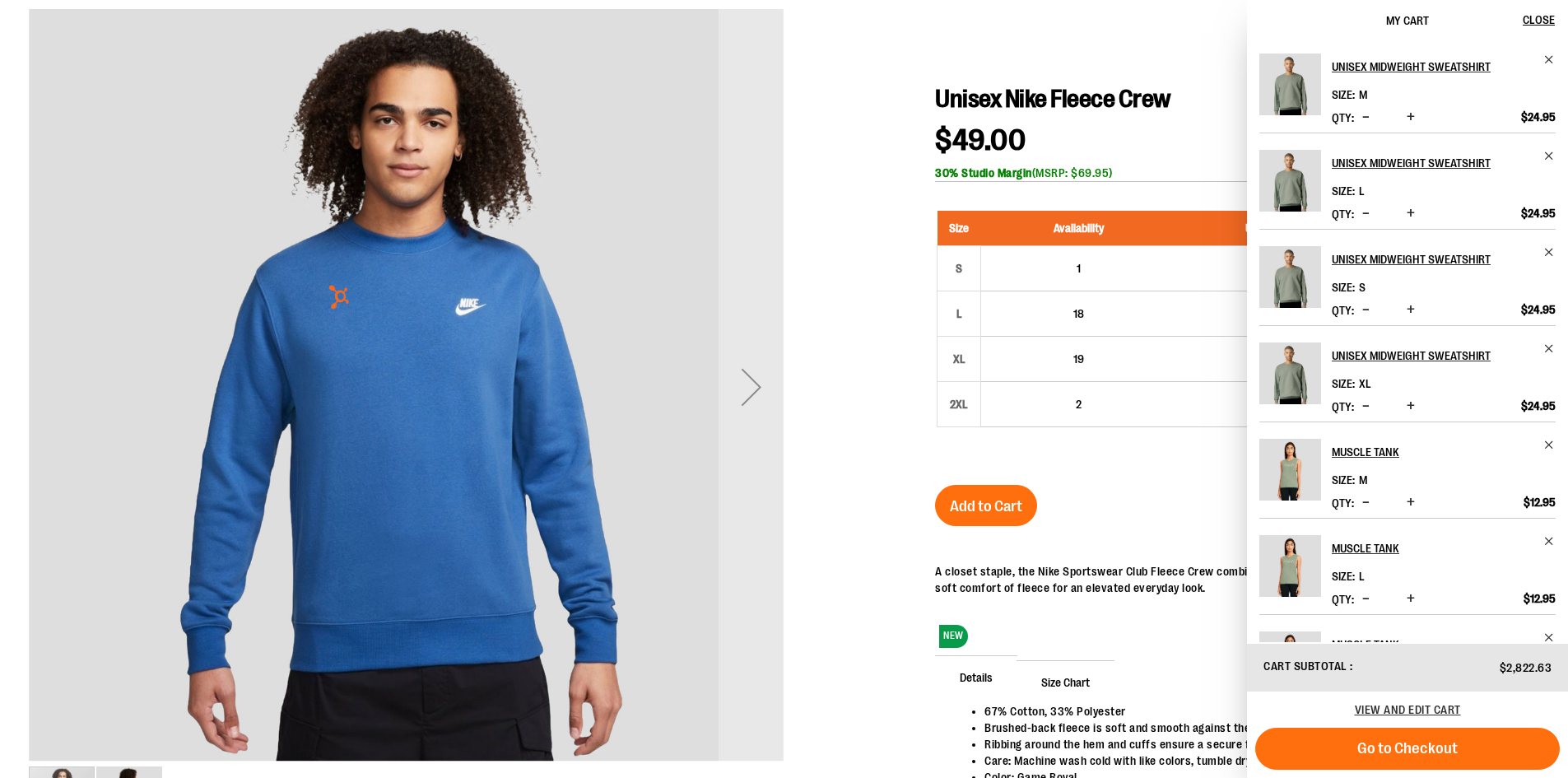
scroll to position [0, 0]
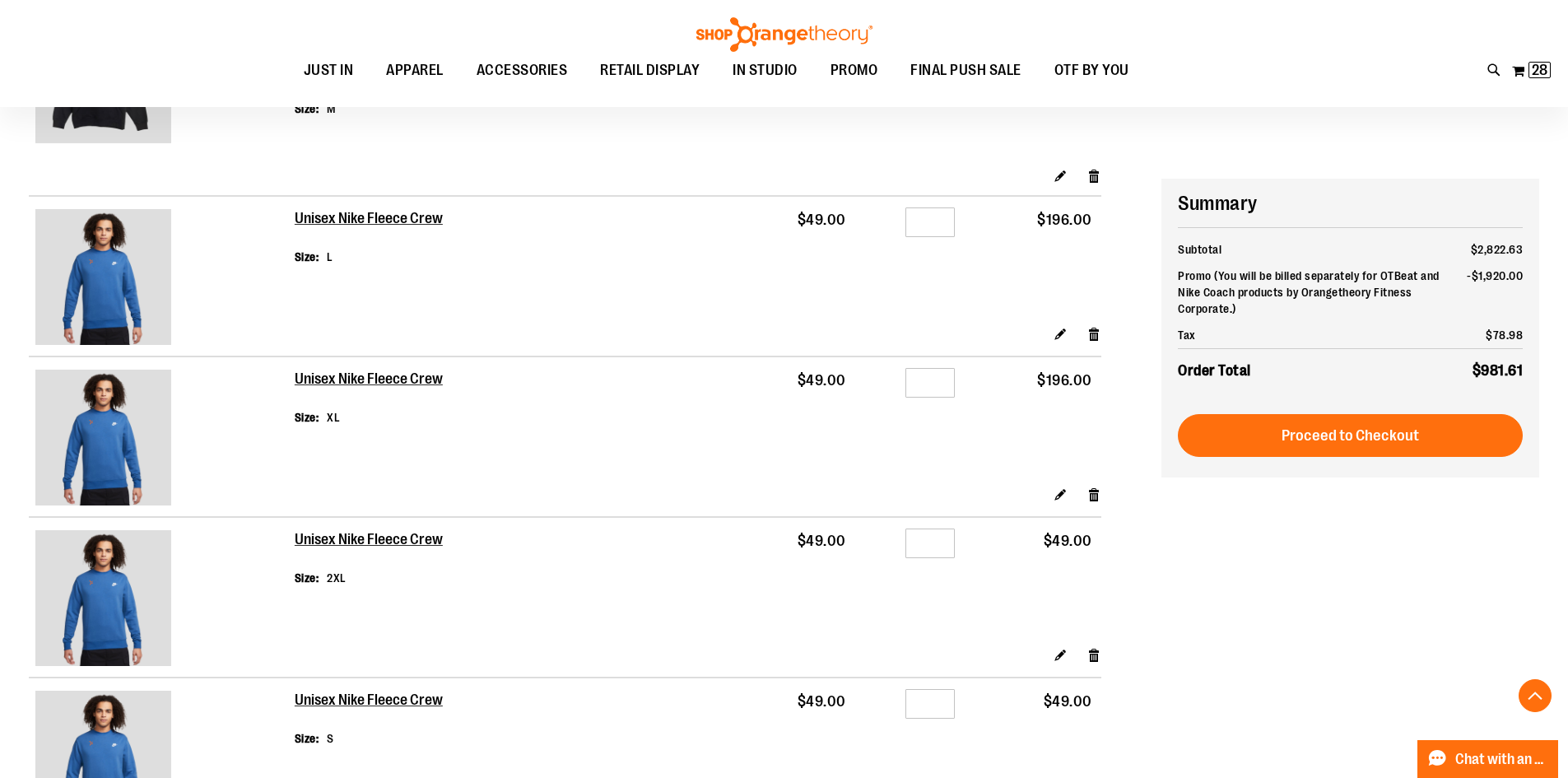
scroll to position [2467, 0]
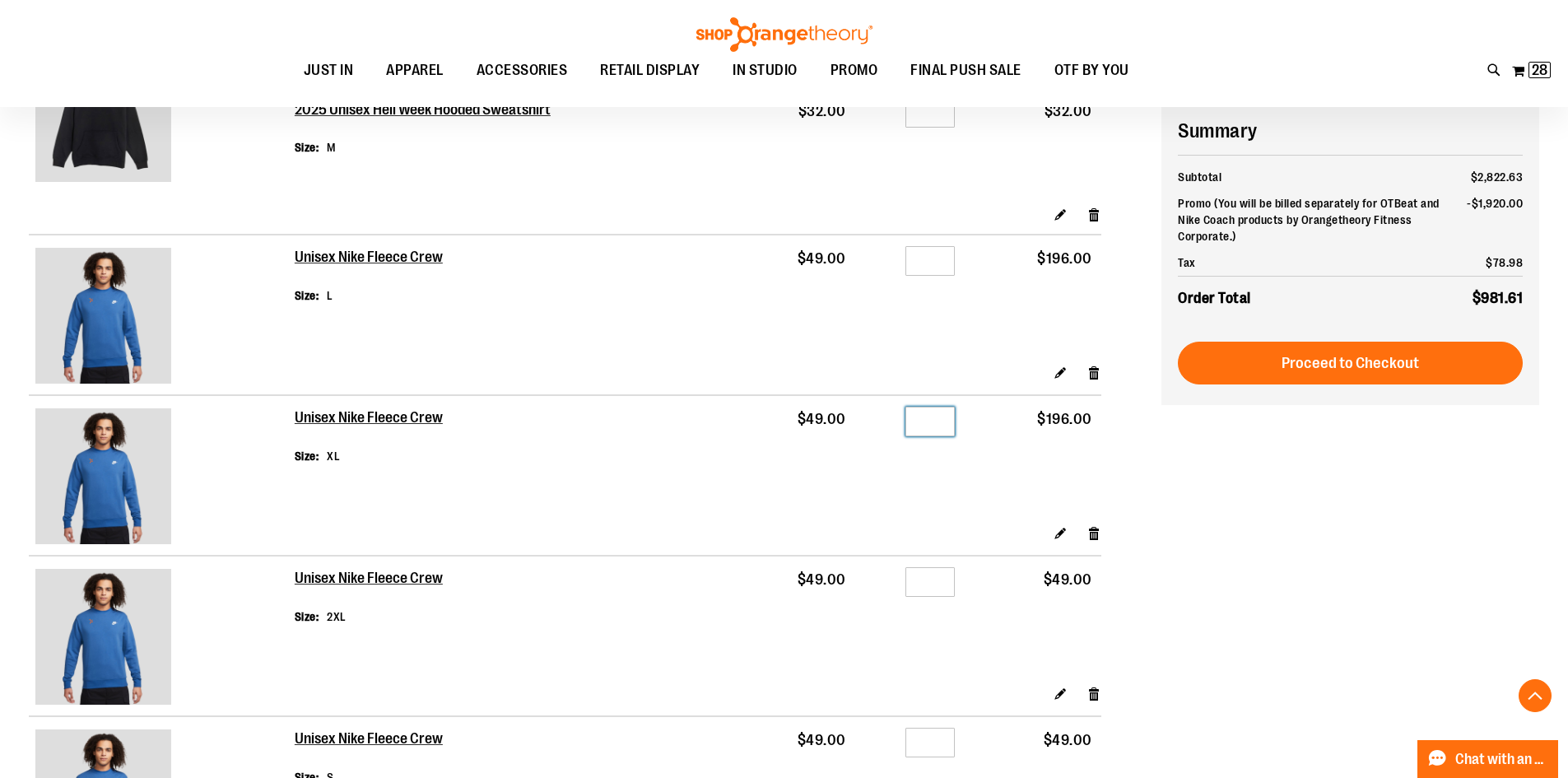
drag, startPoint x: 944, startPoint y: 421, endPoint x: 852, endPoint y: 426, distance: 92.1
click at [852, 426] on tr "Unisex Nike Fleece Crew Size XL $49.00 Qty * $196.00" at bounding box center [565, 460] width 1072 height 129
type input "*"
drag, startPoint x: 936, startPoint y: 263, endPoint x: 881, endPoint y: 260, distance: 55.1
click at [881, 260] on div "Qty *" at bounding box center [909, 263] width 91 height 24
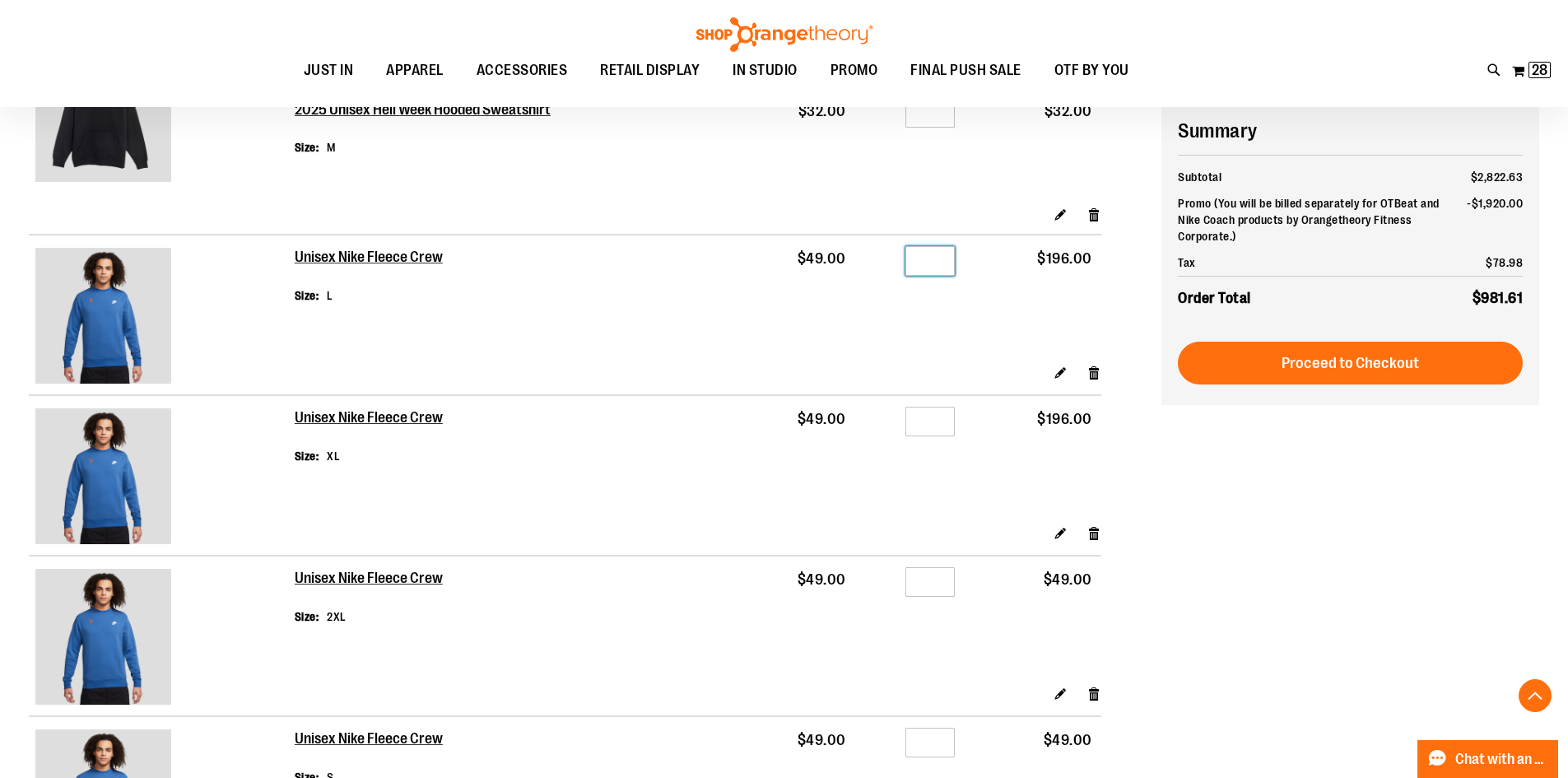
type input "*"
click at [990, 322] on td "$196.00" at bounding box center [1032, 299] width 137 height 129
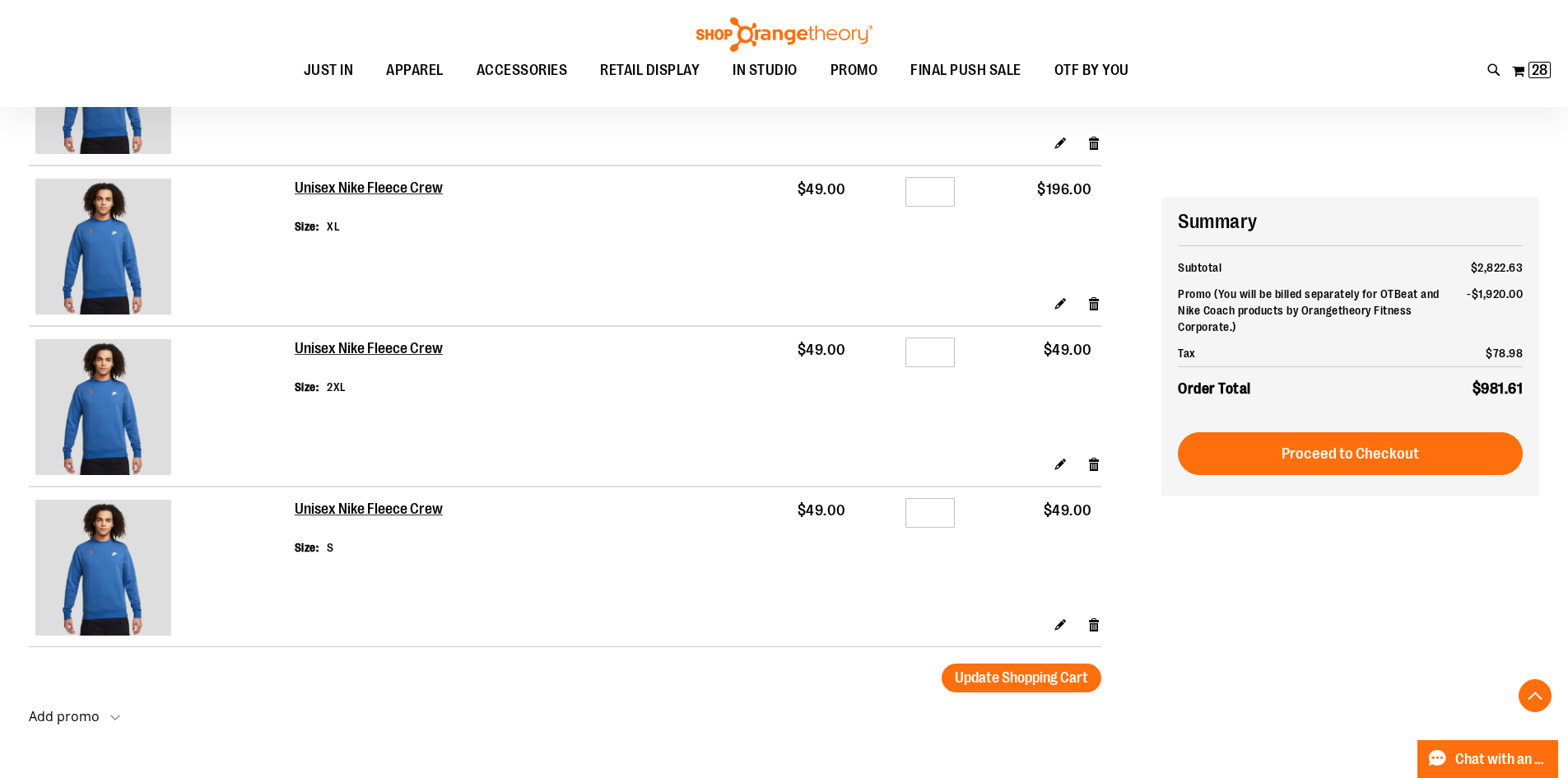
scroll to position [2797, 0]
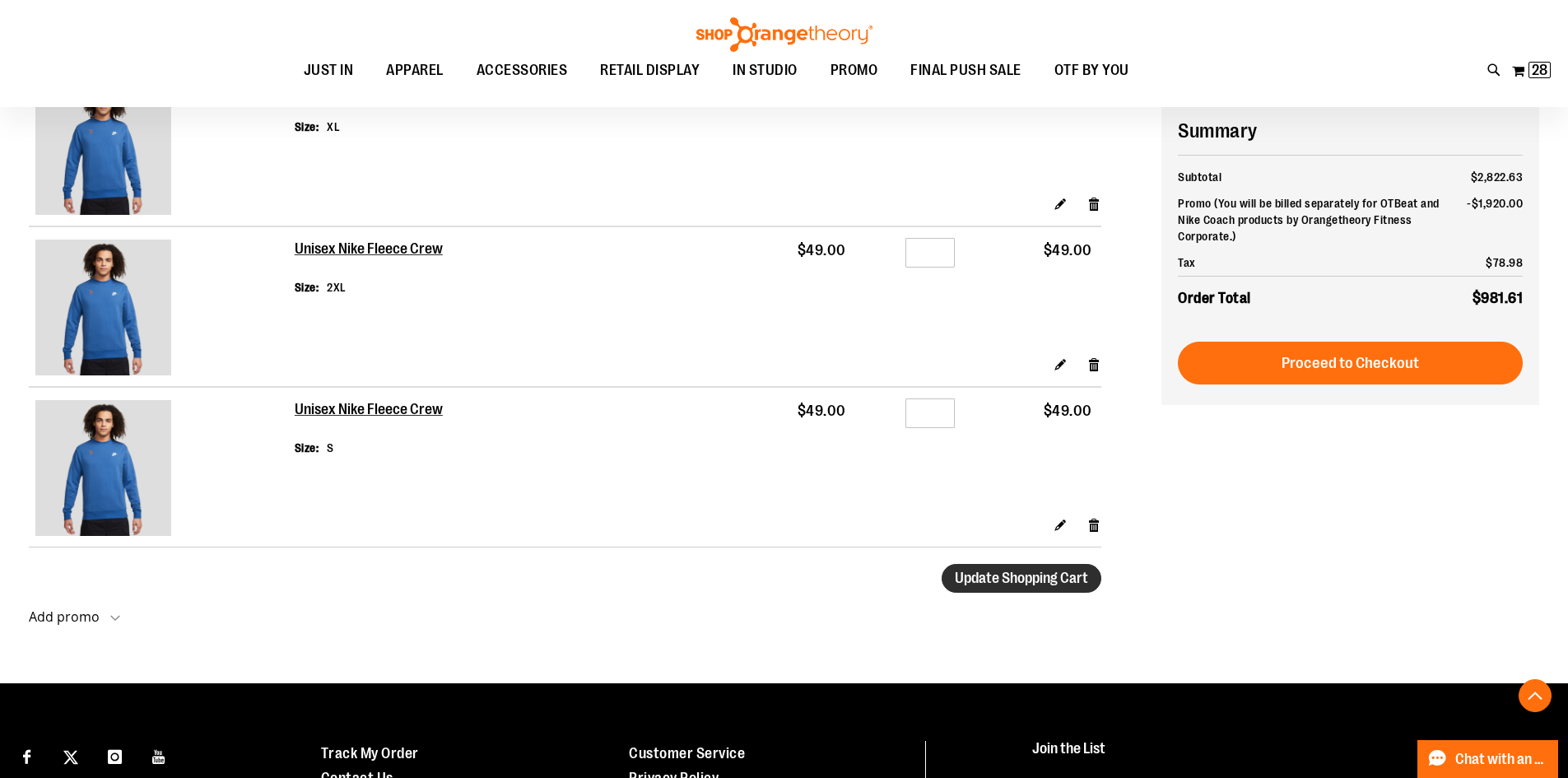
click at [1039, 581] on span "Update Shopping Cart" at bounding box center [1021, 577] width 133 height 17
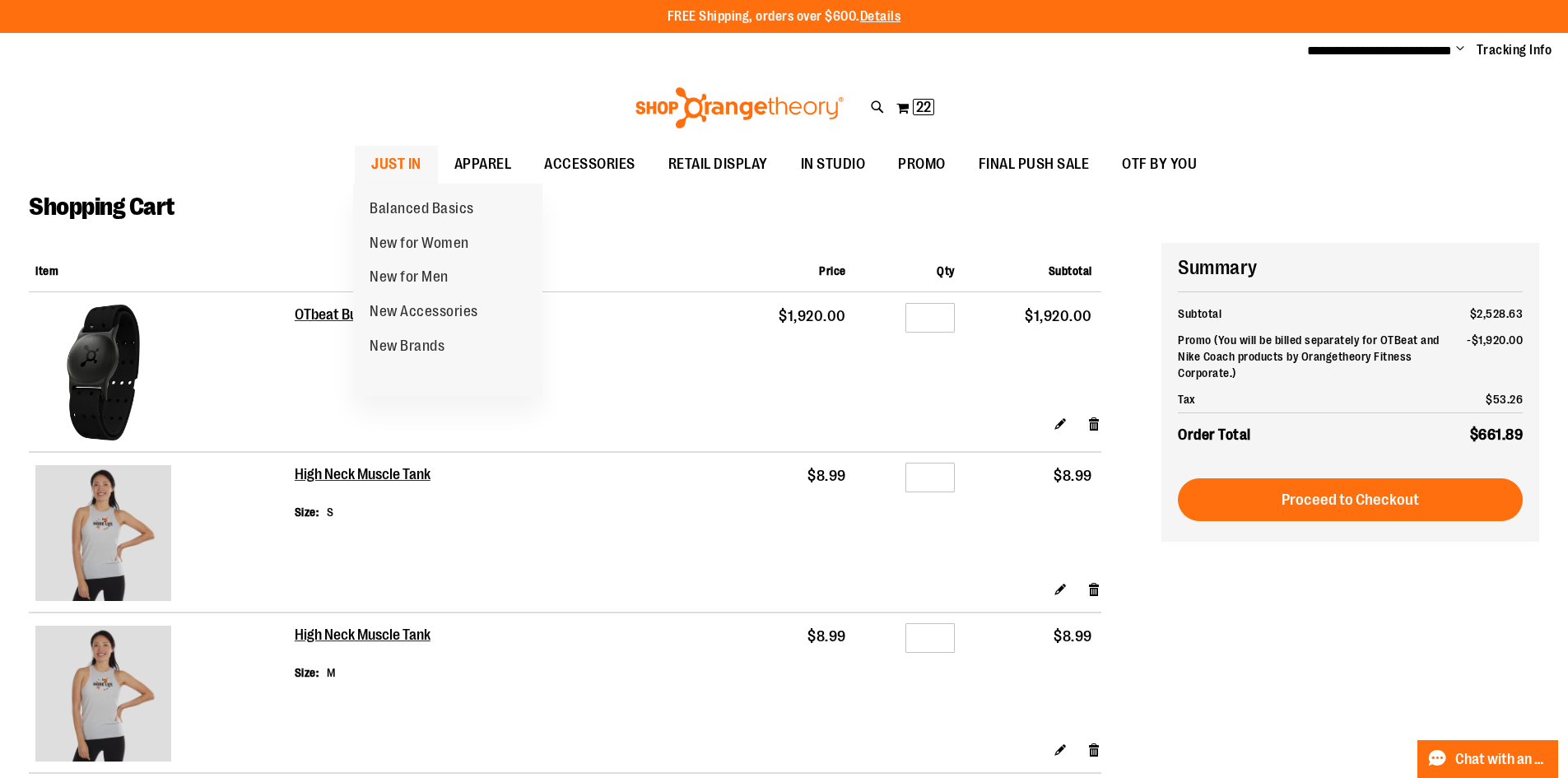
click at [406, 163] on span "JUST IN" at bounding box center [396, 165] width 51 height 37
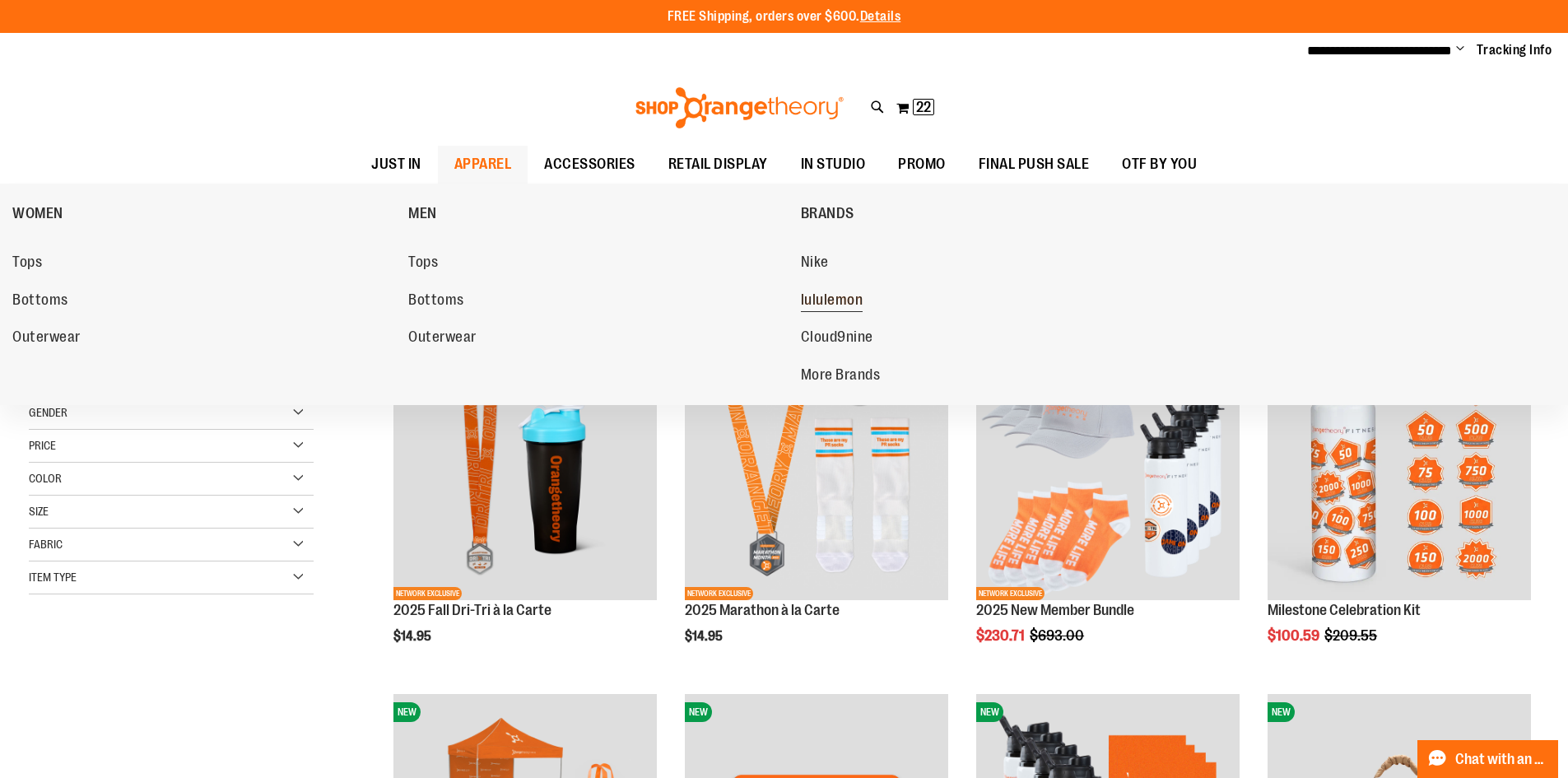
click at [824, 297] on span "lululemon" at bounding box center [832, 301] width 62 height 20
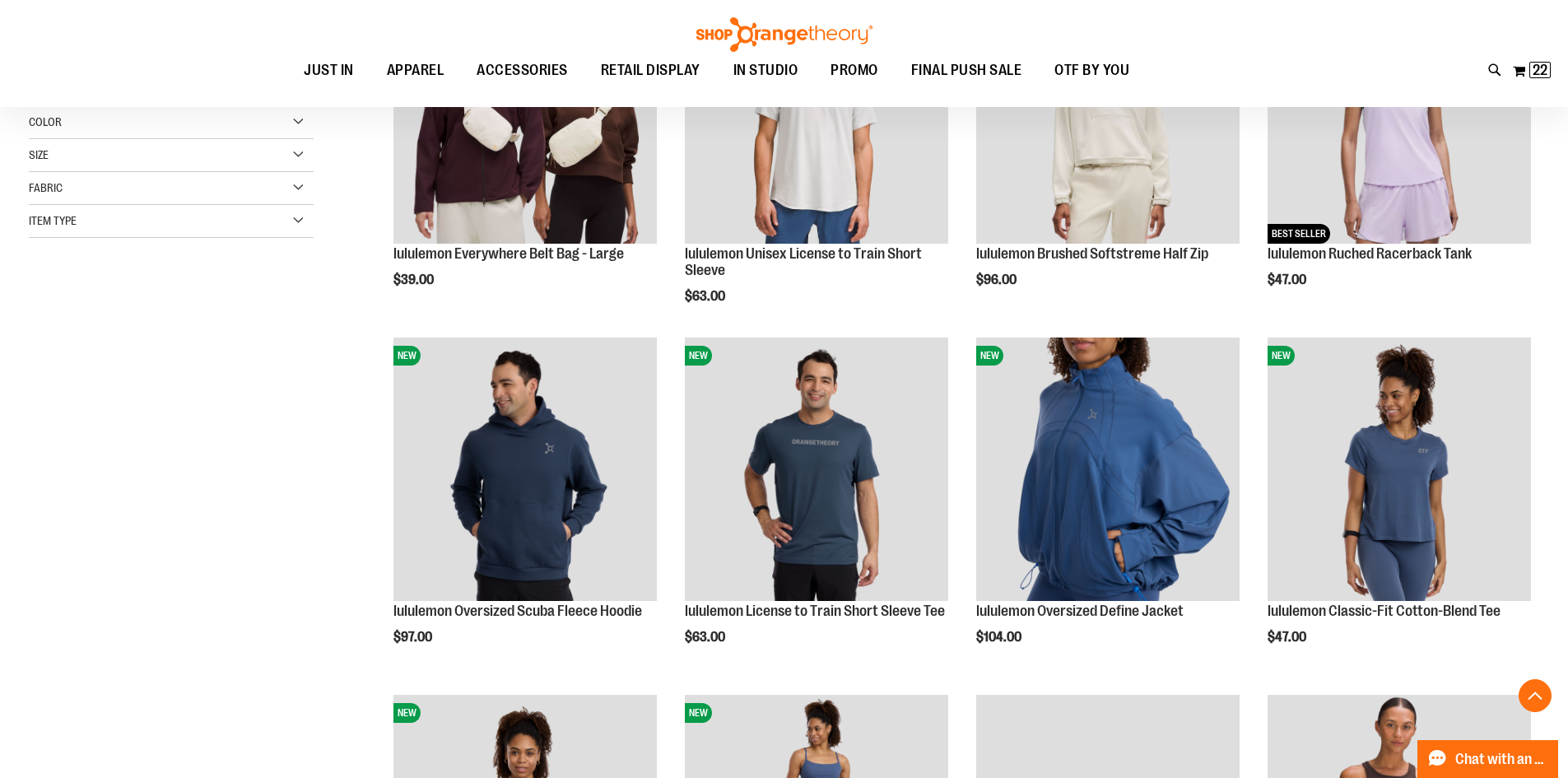
scroll to position [411, 0]
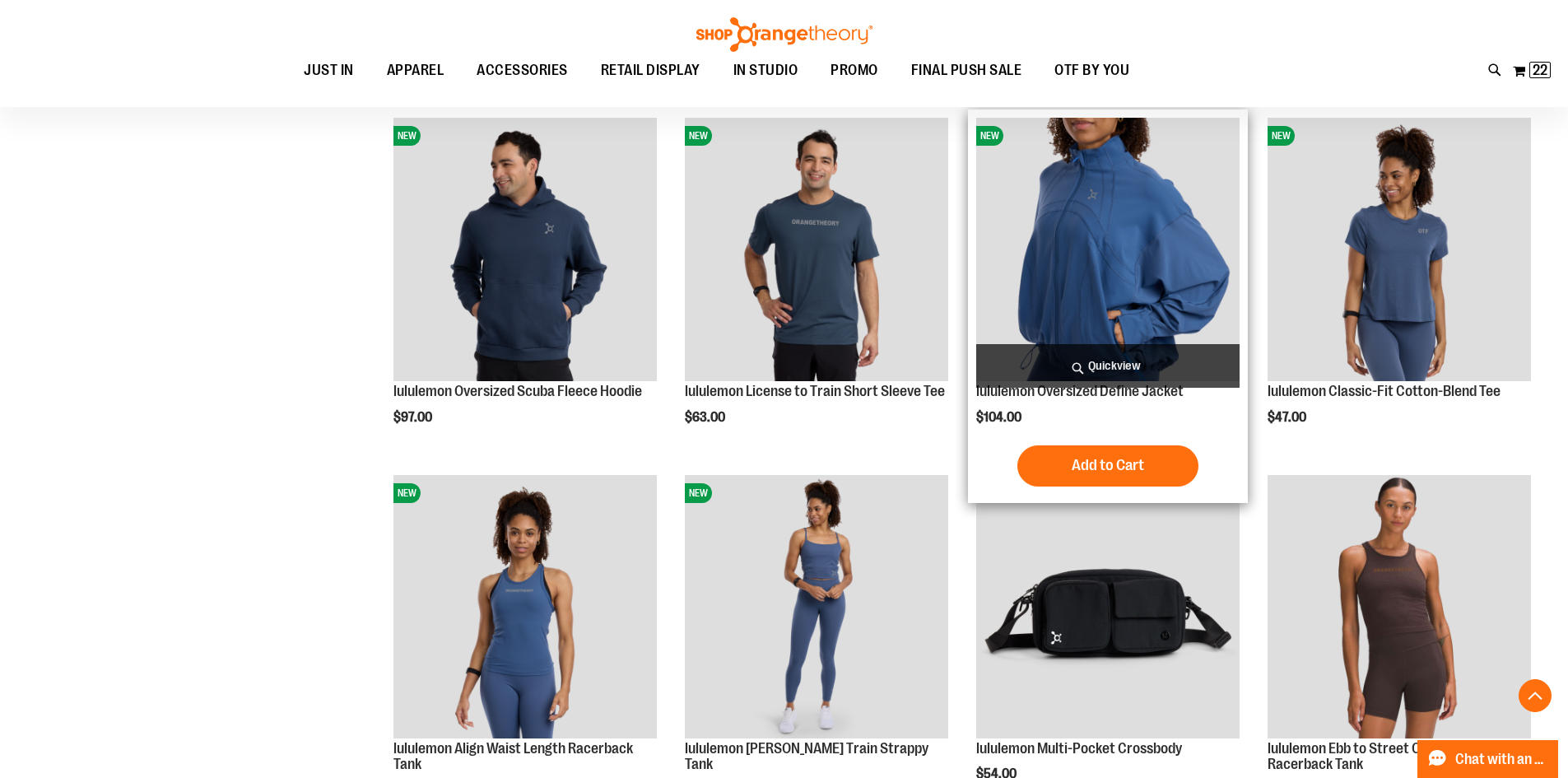
scroll to position [575, 0]
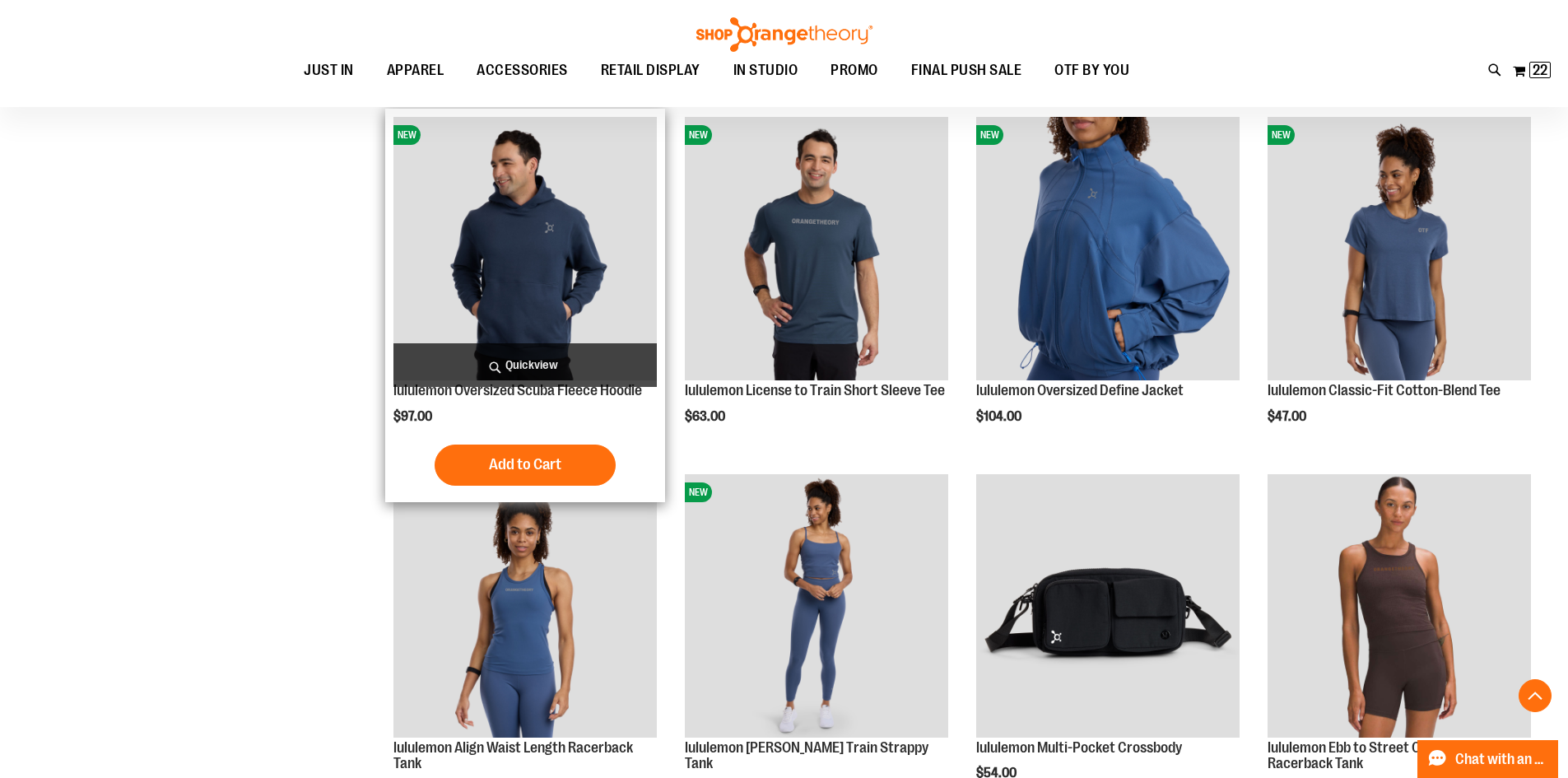
click at [581, 297] on img "product" at bounding box center [525, 248] width 263 height 263
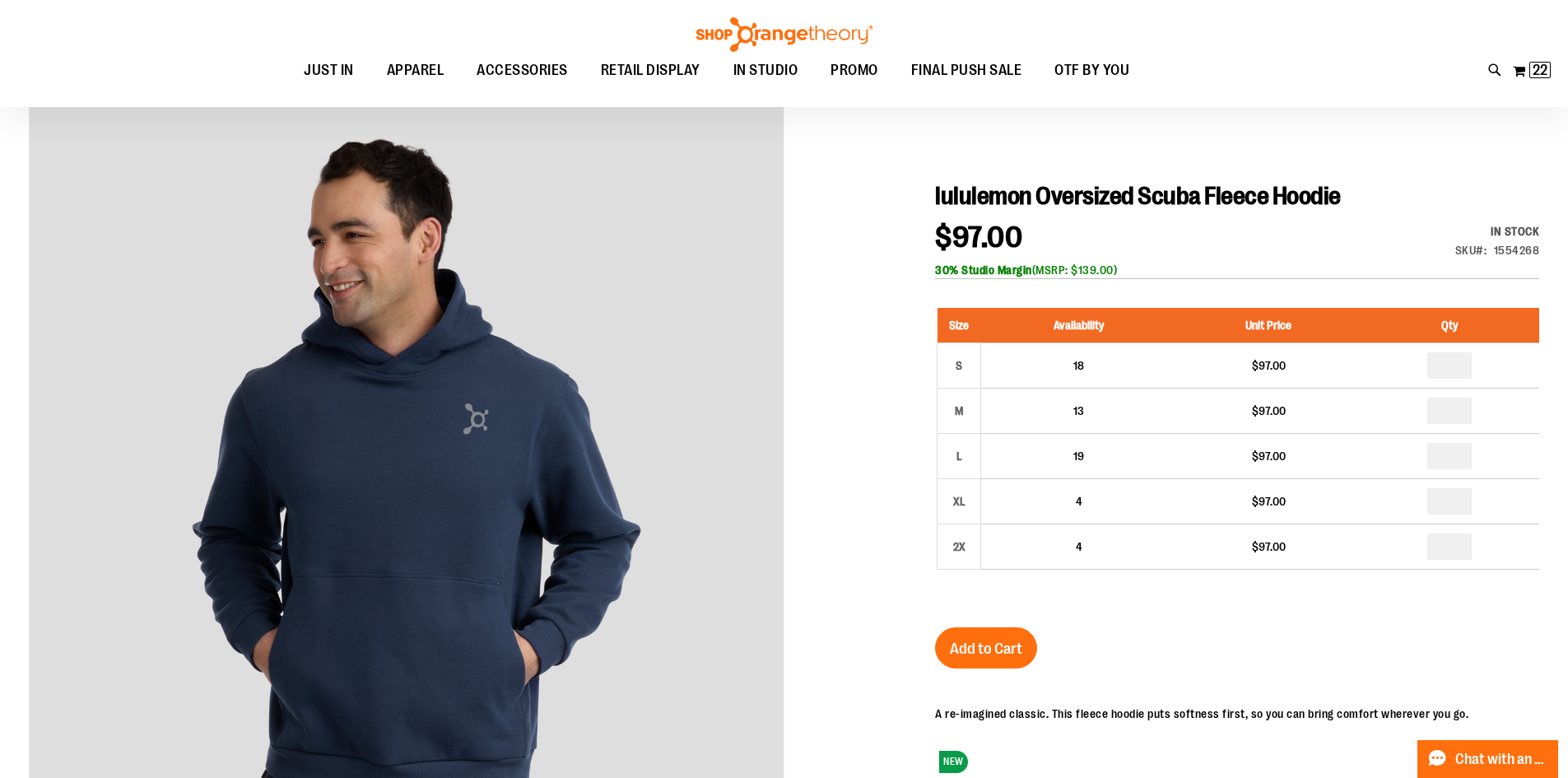
scroll to position [82, 0]
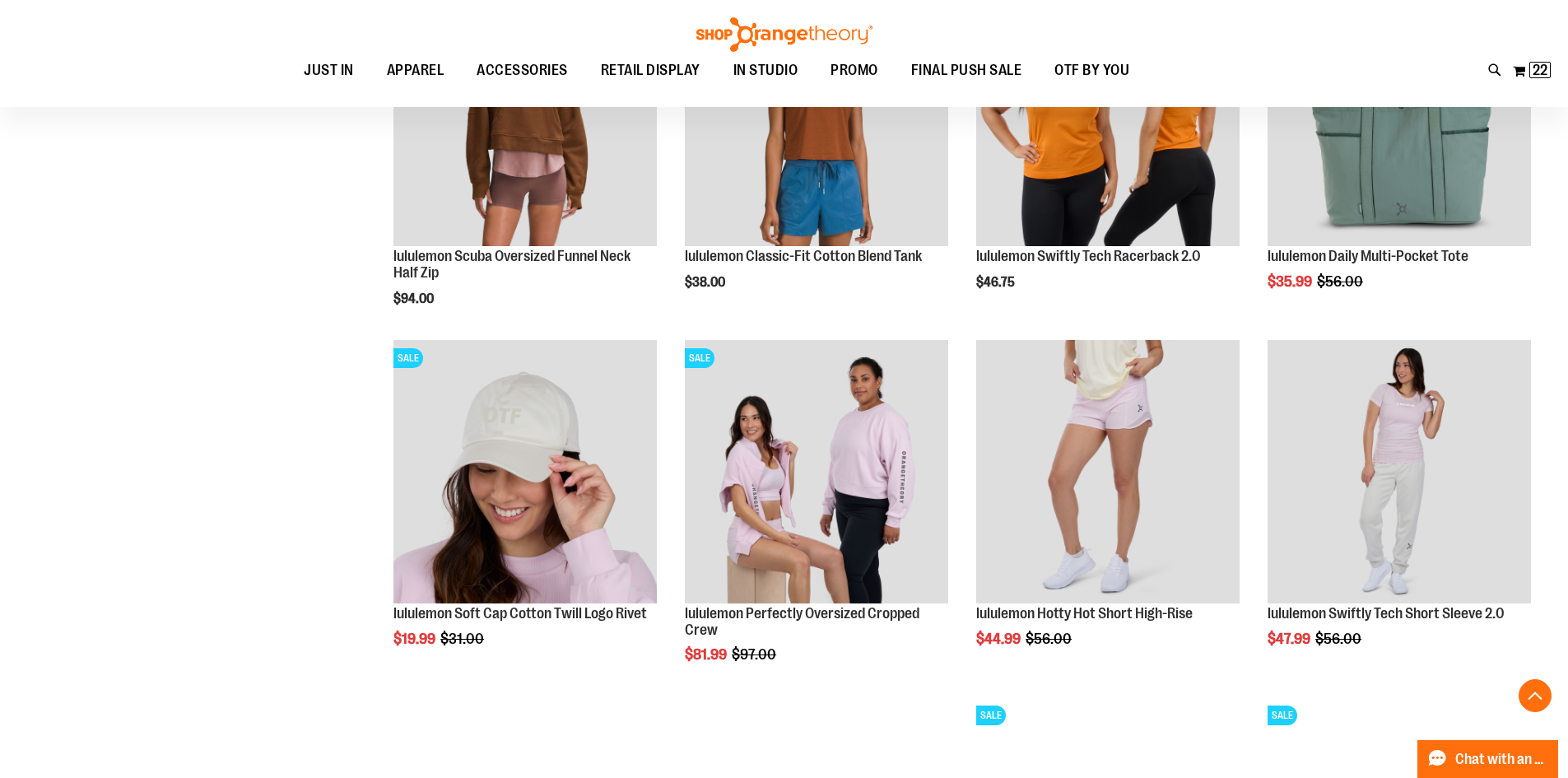
scroll to position [1267, 0]
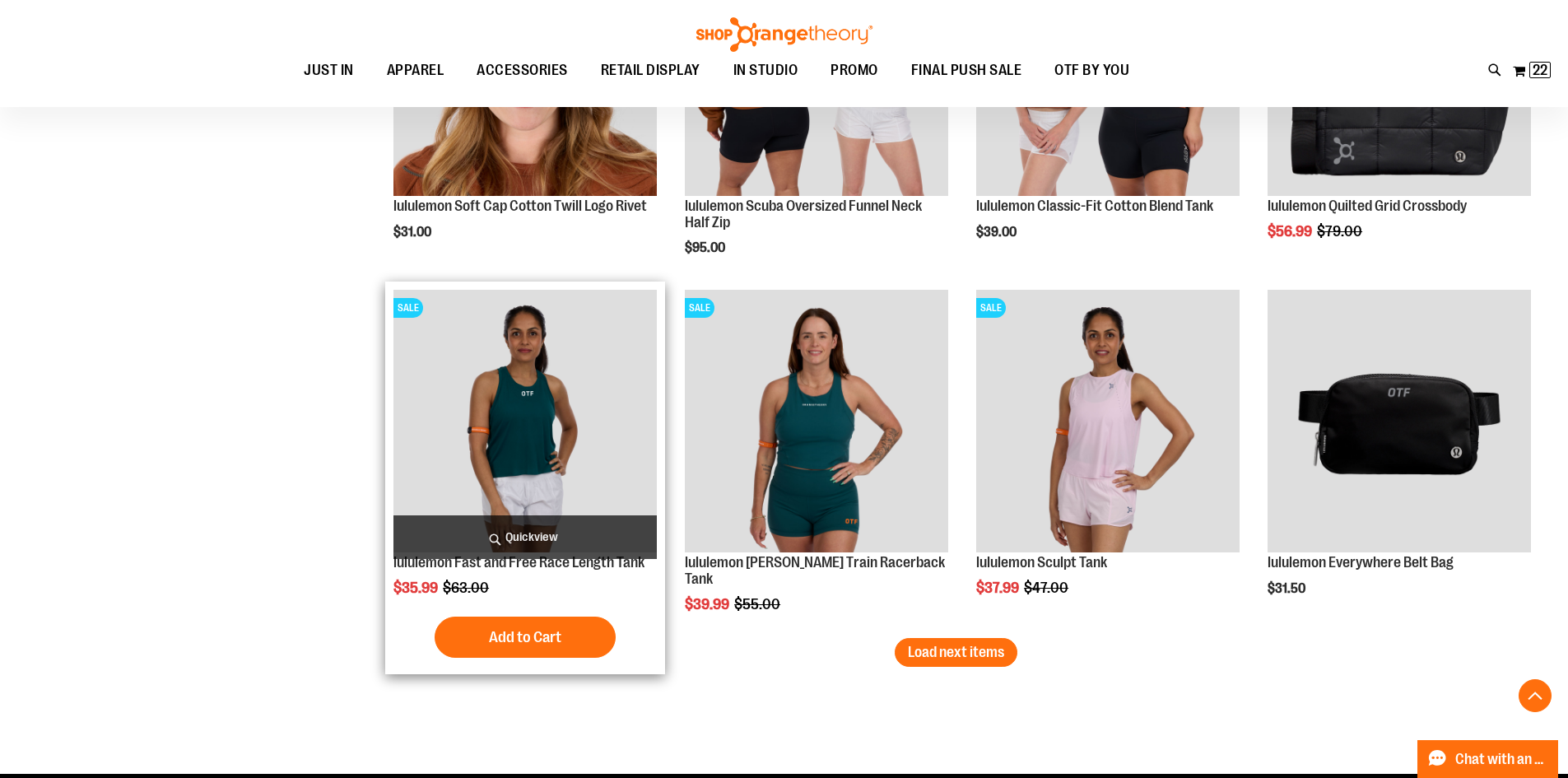
scroll to position [2748, 0]
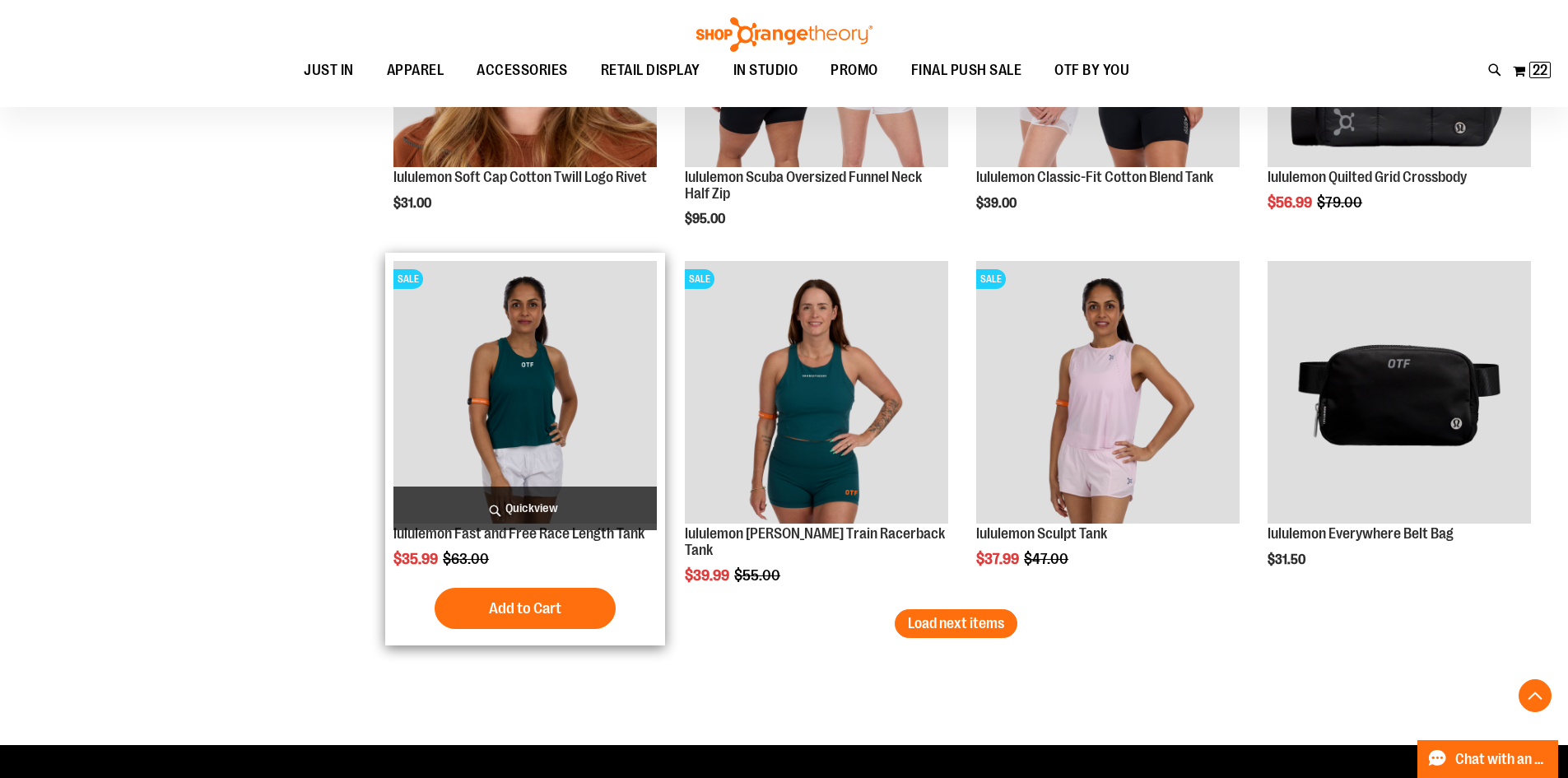
click at [509, 401] on img "product" at bounding box center [525, 392] width 263 height 263
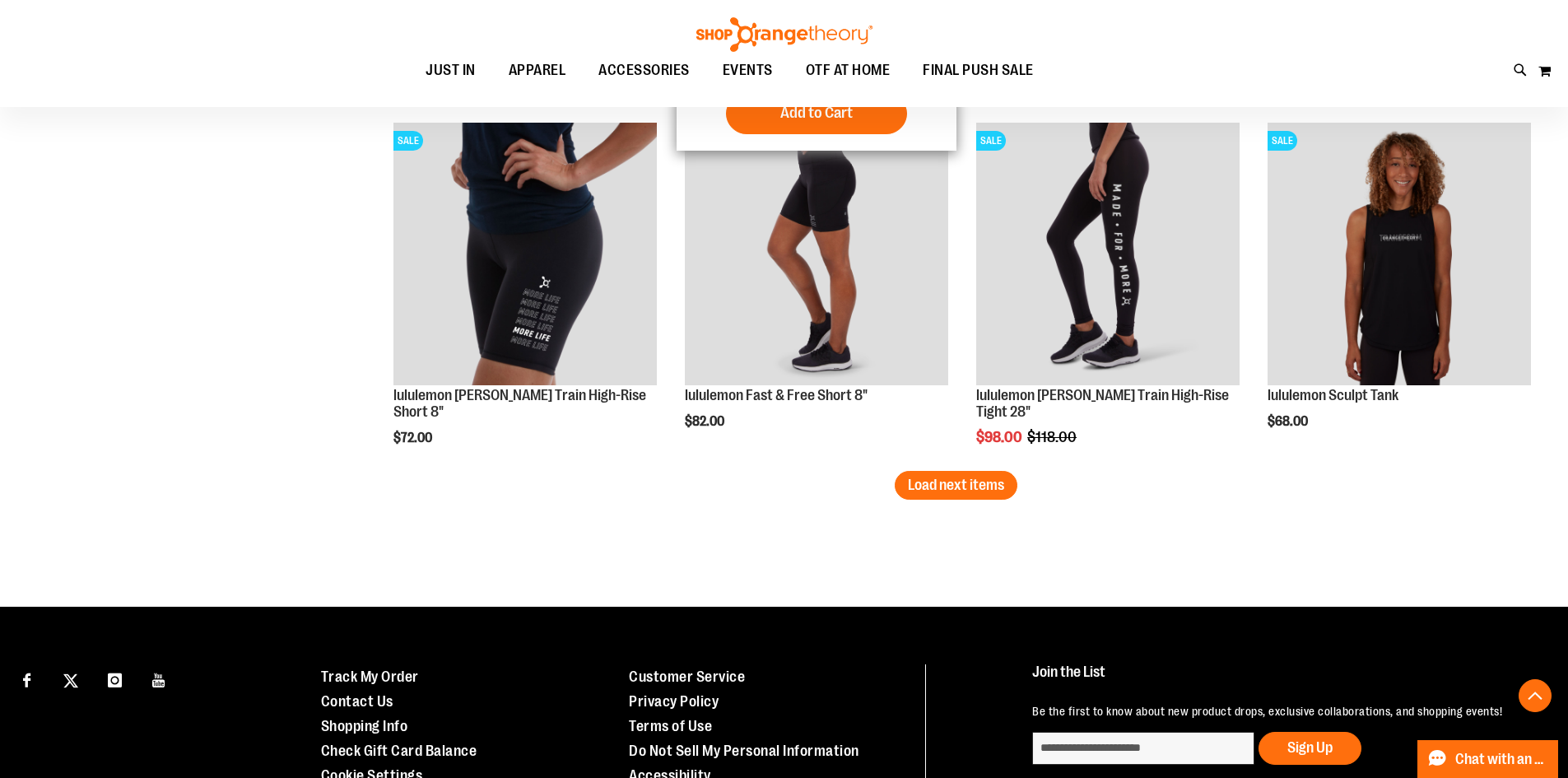
scroll to position [3127, 0]
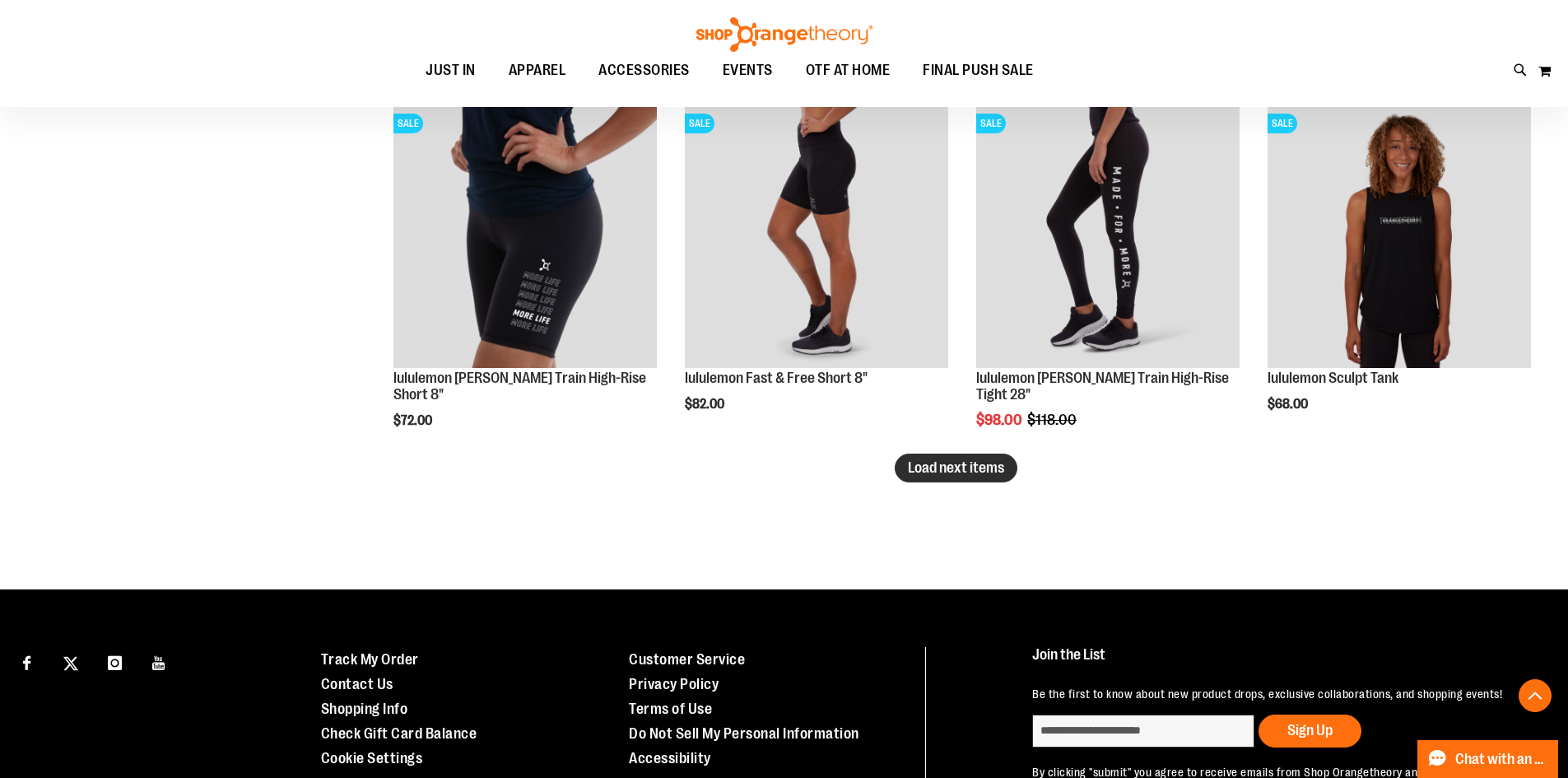
click at [904, 474] on button "Load next items" at bounding box center [956, 468] width 123 height 29
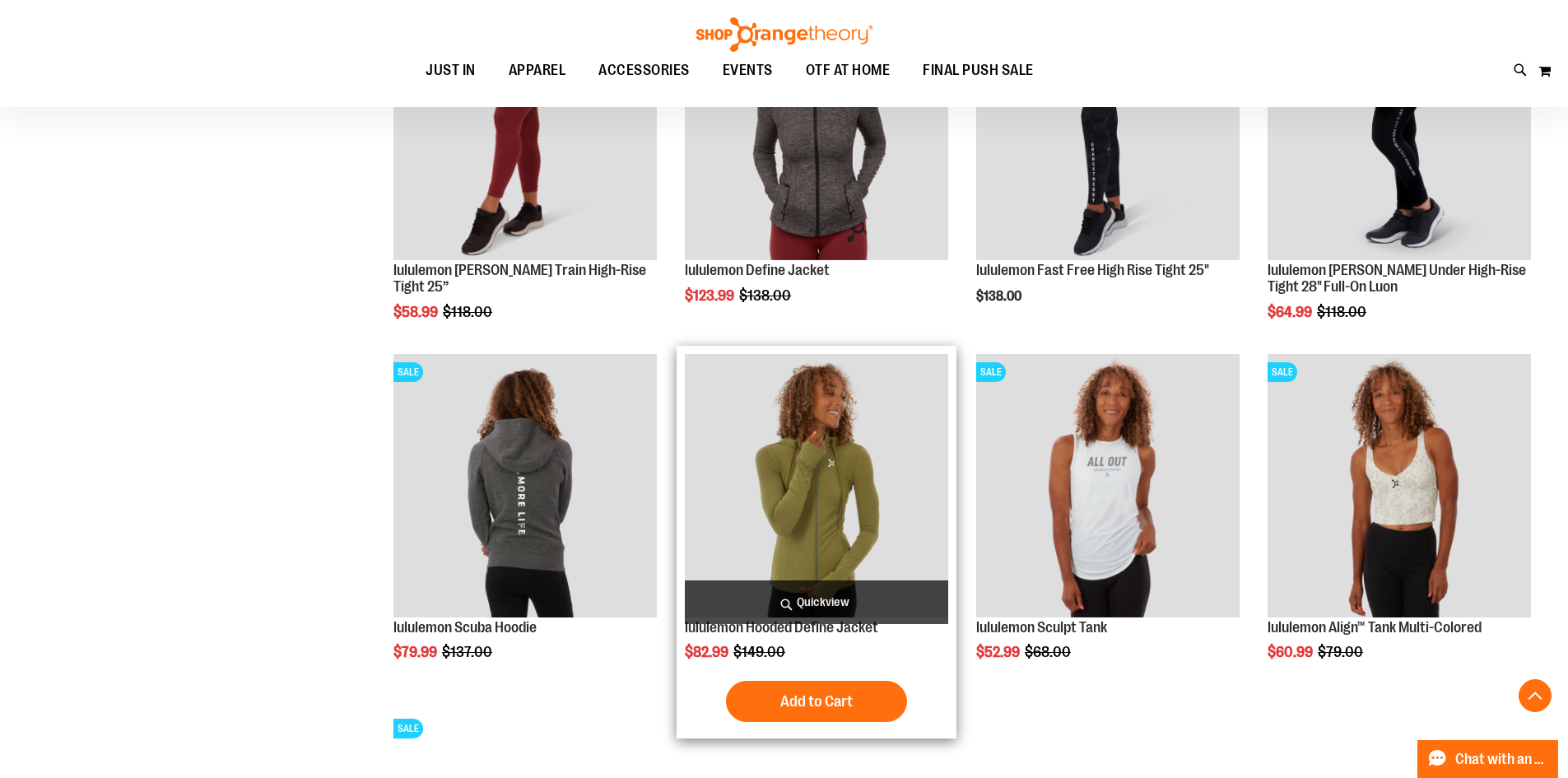
scroll to position [3620, 0]
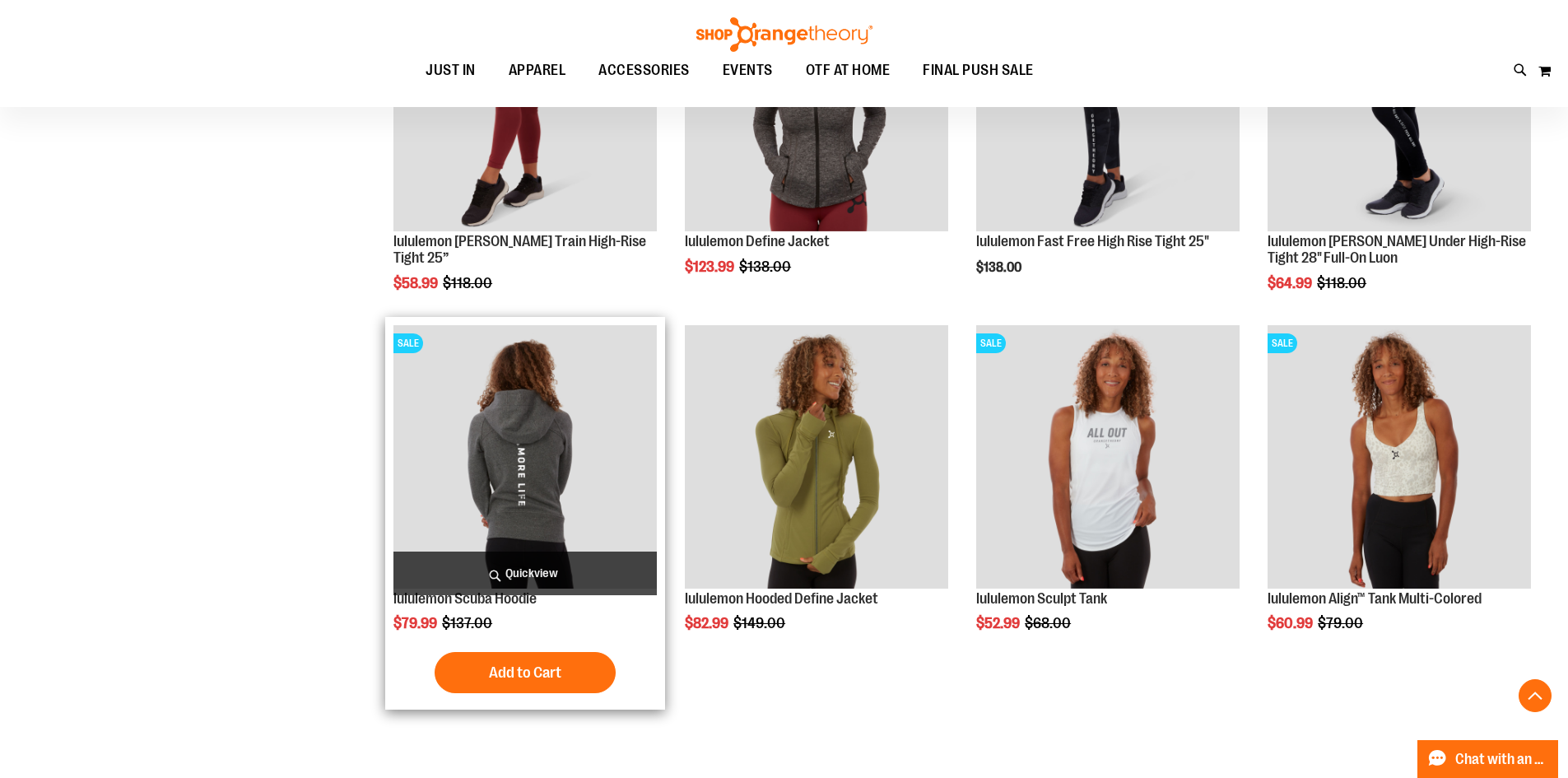
click at [536, 475] on img "product" at bounding box center [525, 457] width 263 height 263
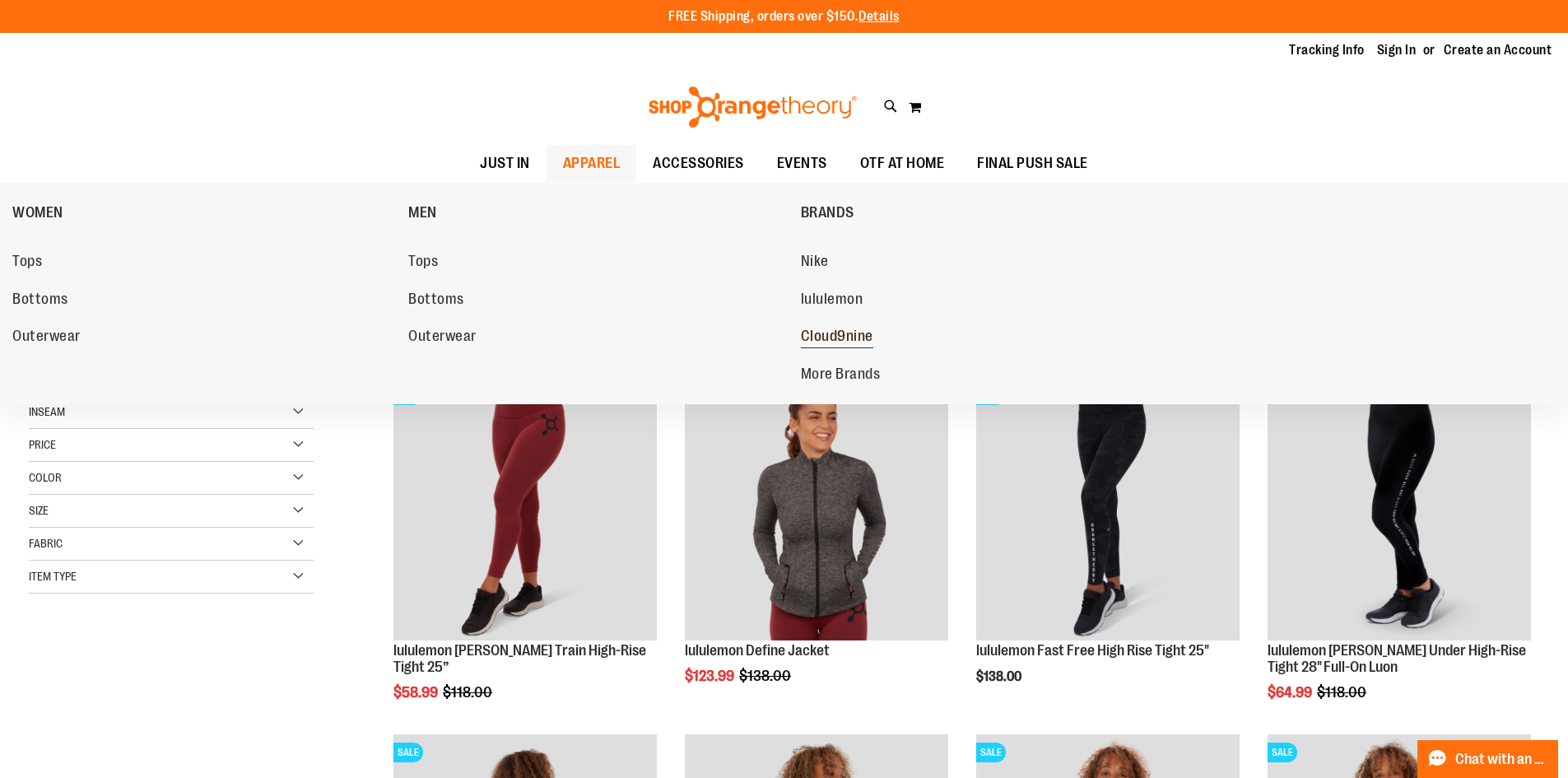
click at [810, 330] on span "Cloud9nine" at bounding box center [837, 337] width 72 height 20
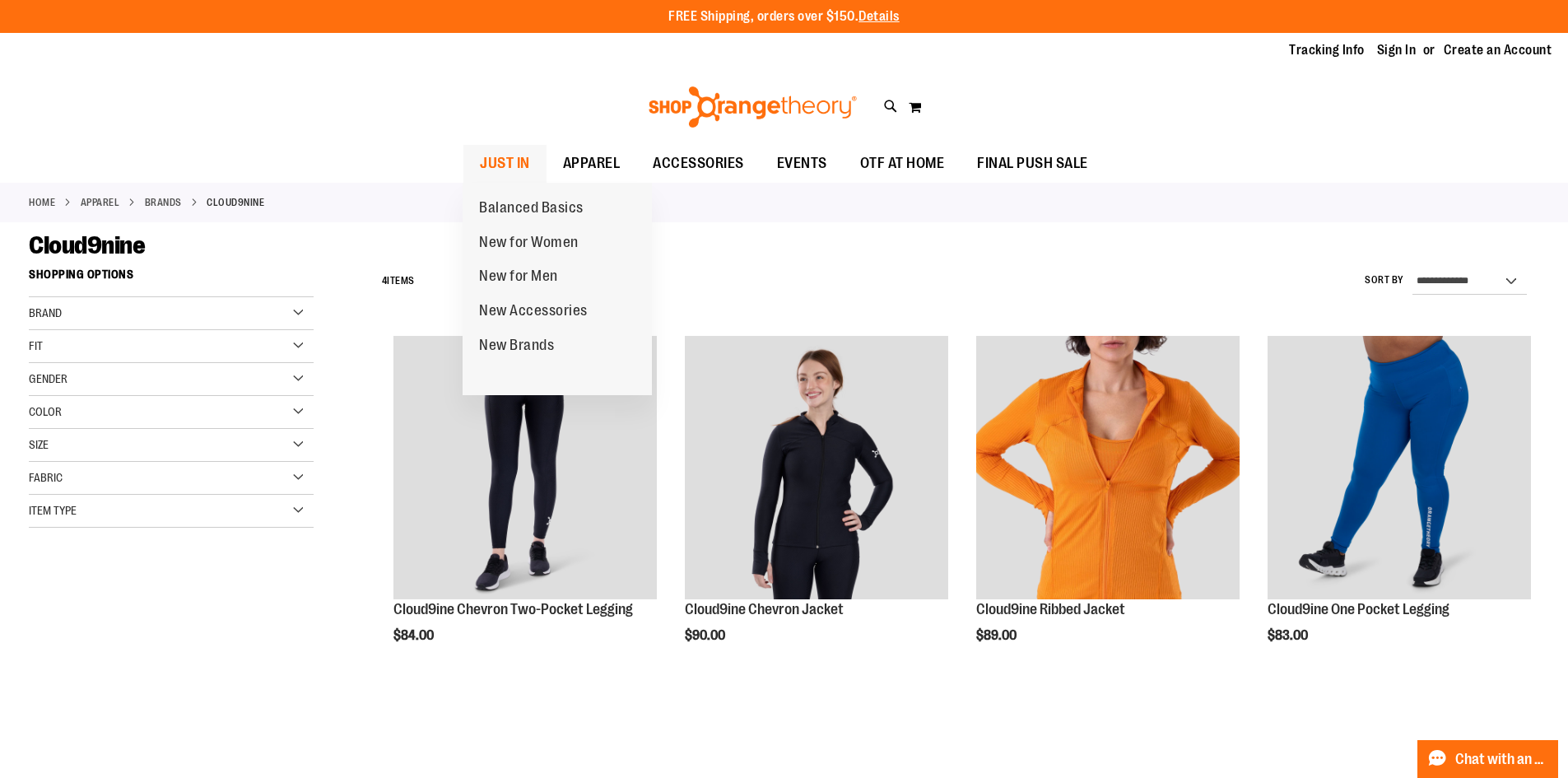
click at [509, 165] on span "JUST IN" at bounding box center [505, 164] width 51 height 37
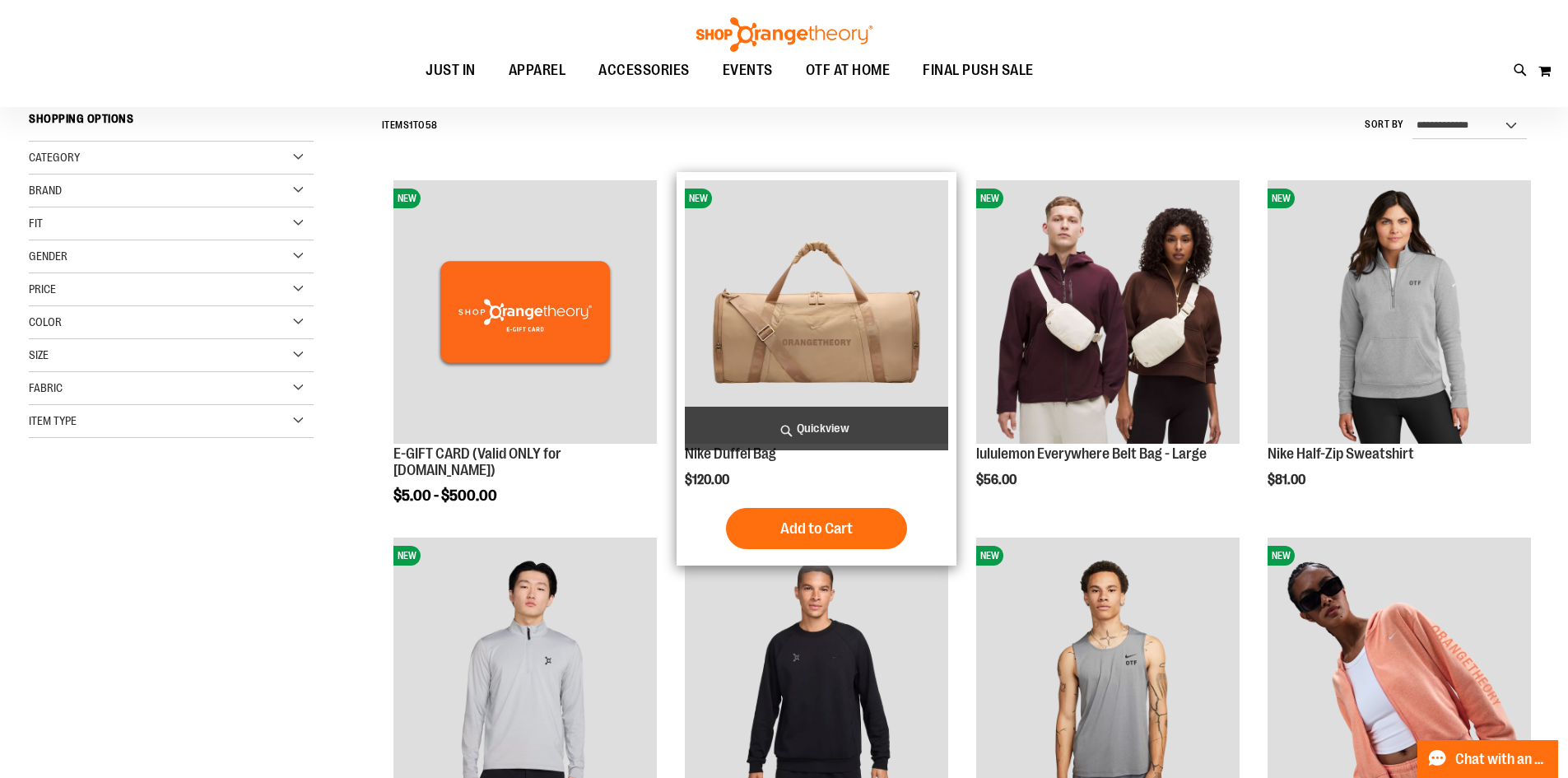
scroll to position [166, 0]
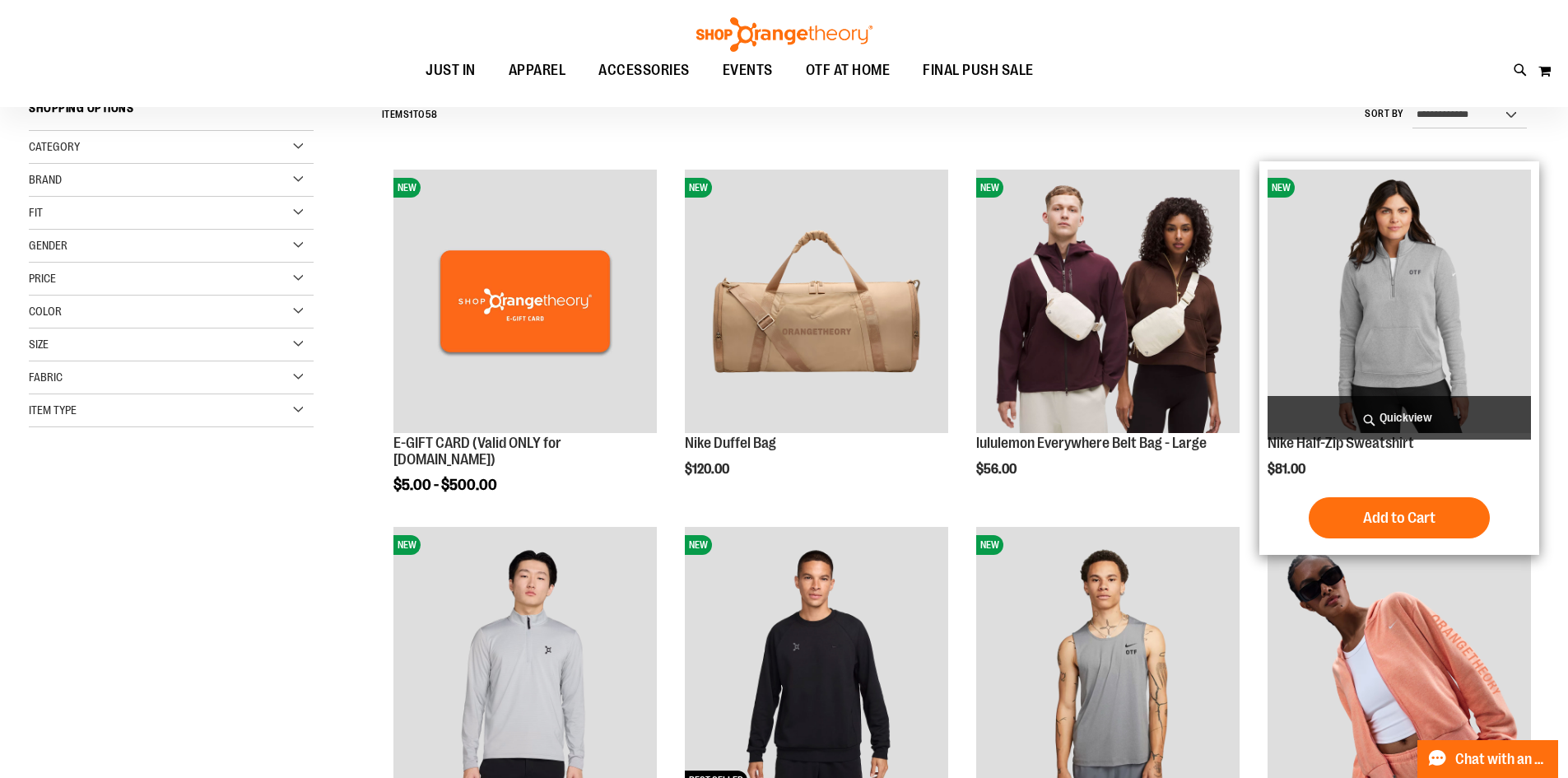
click at [1400, 278] on img "product" at bounding box center [1399, 301] width 263 height 263
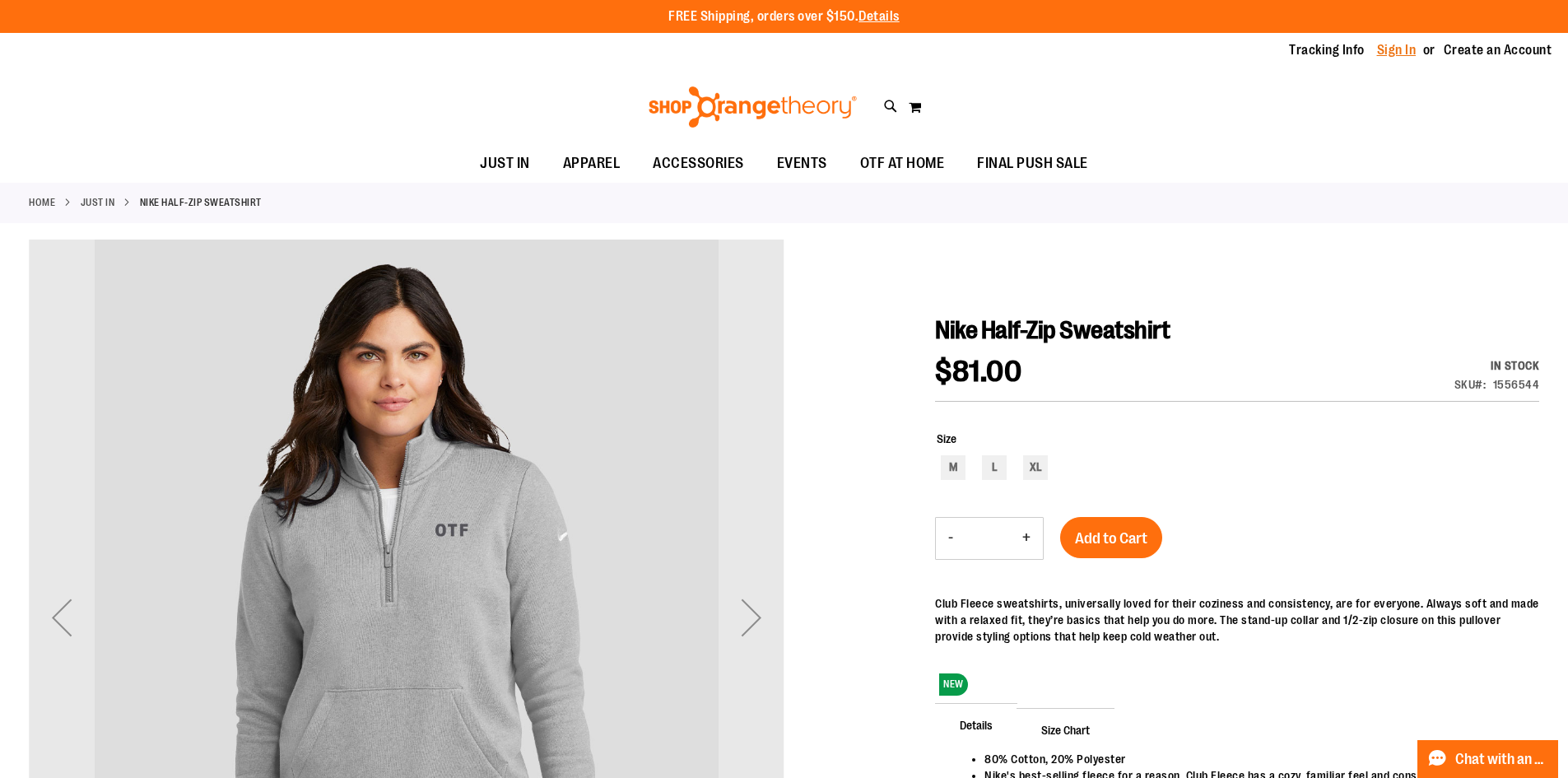
click at [1402, 49] on link "Sign In" at bounding box center [1397, 50] width 40 height 19
